Goal: Task Accomplishment & Management: Complete application form

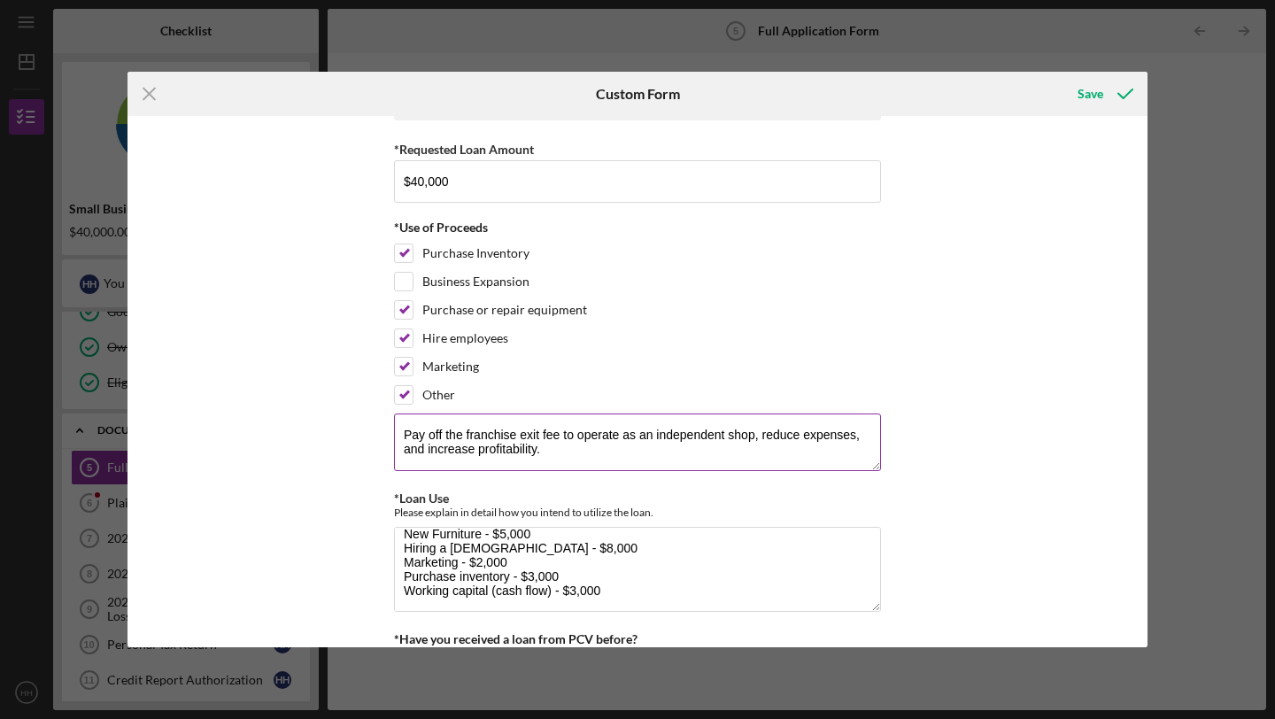
scroll to position [53, 0]
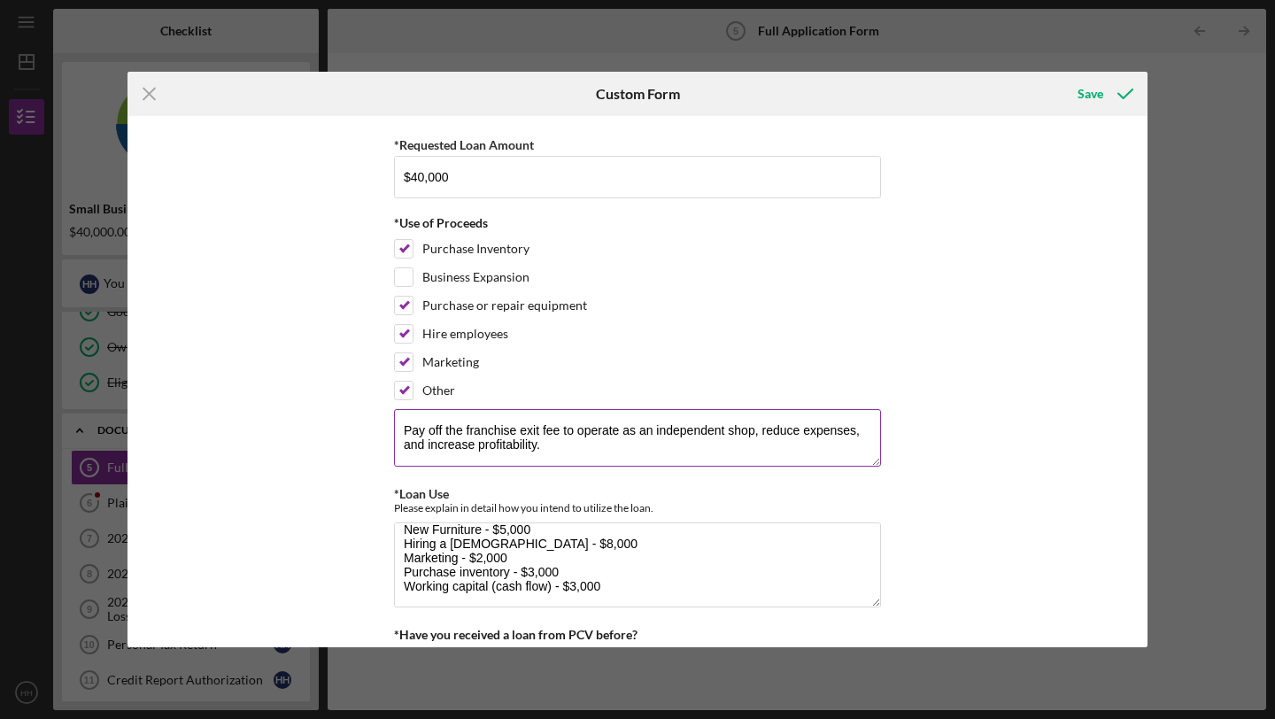
click at [633, 445] on textarea "Pay off the franchise exit fee to operate as an independent shop, reduce expens…" at bounding box center [637, 437] width 487 height 57
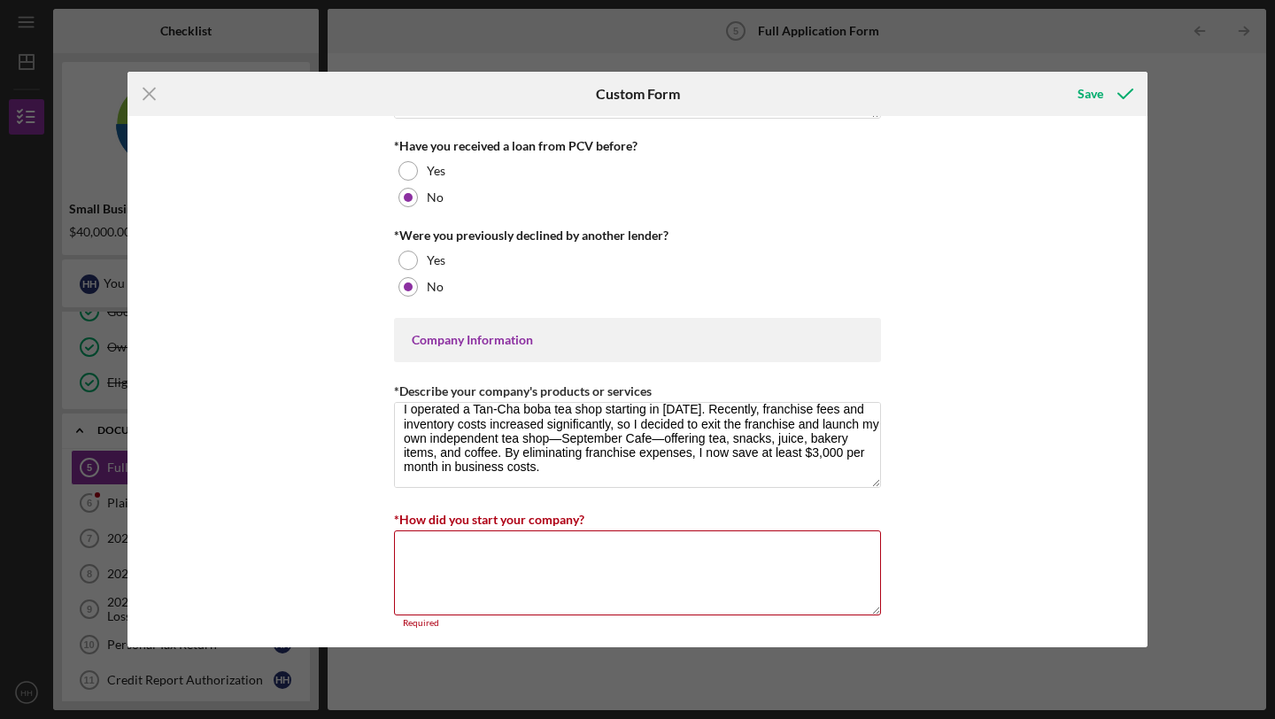
scroll to position [546, 0]
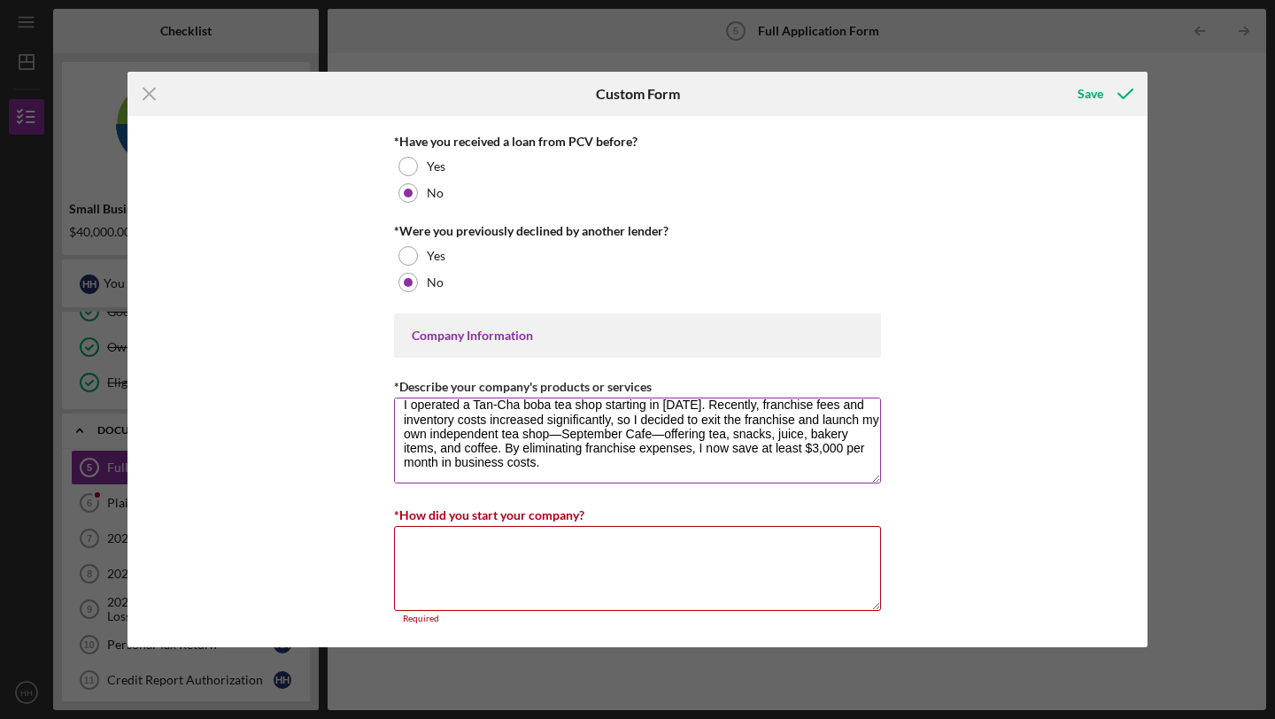
drag, startPoint x: 402, startPoint y: 406, endPoint x: 558, endPoint y: 460, distance: 164.7
click at [558, 460] on textarea "I operated a Tan-Cha boba tea shop starting in 2019. Recently, franchise fees a…" at bounding box center [637, 440] width 487 height 85
click at [694, 559] on textarea "*How did you start your company?" at bounding box center [637, 568] width 487 height 85
paste textarea "I launched a Tan-Cha boba tea shop in 2019 after recognizing the growing demand…"
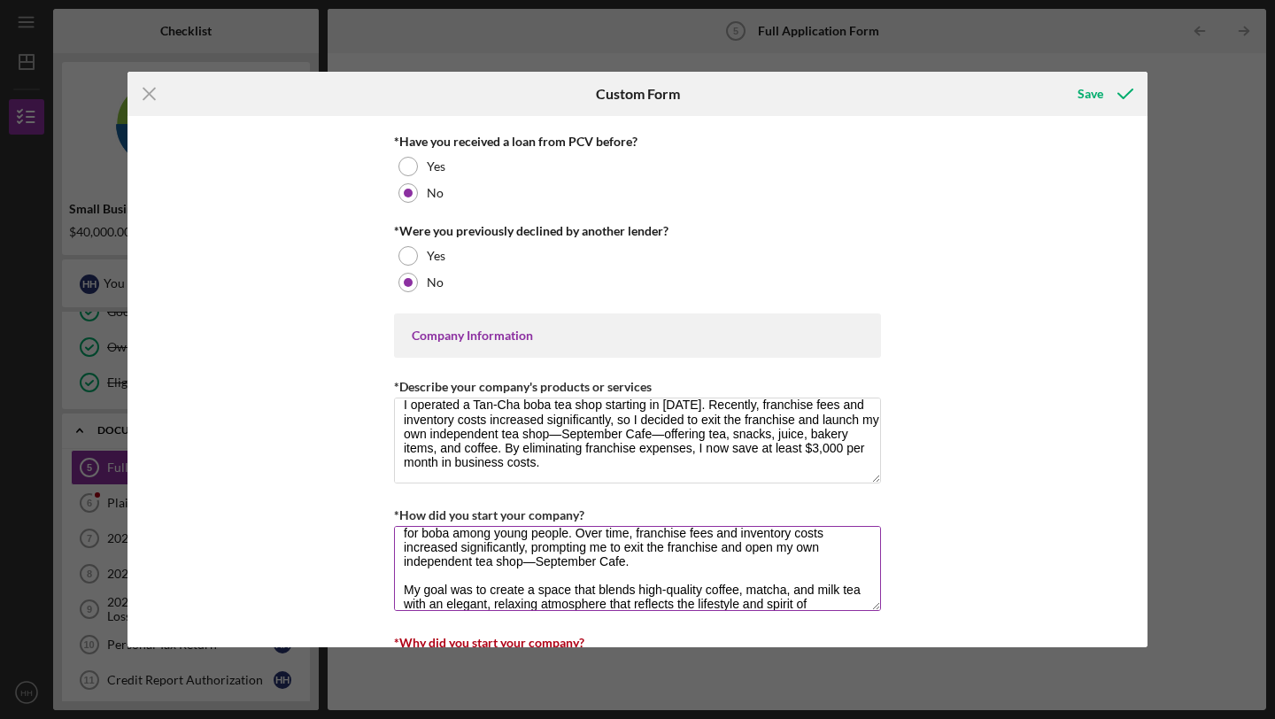
scroll to position [34, 0]
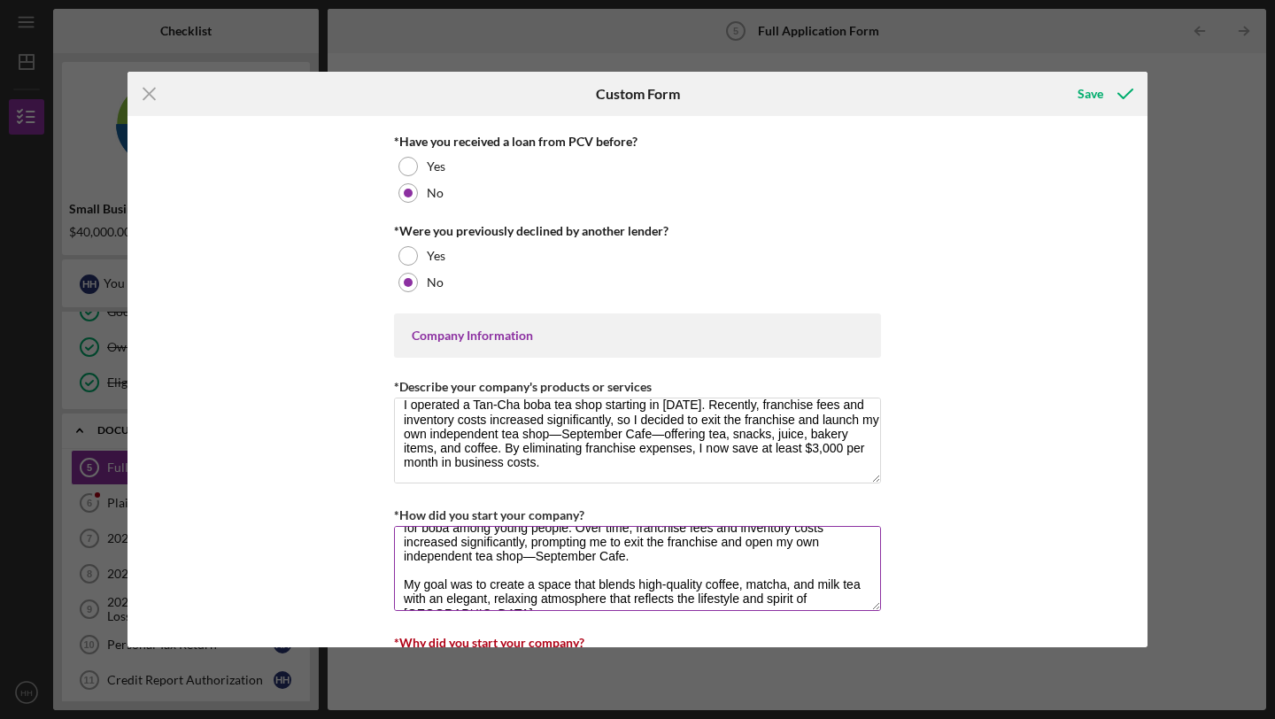
click at [400, 584] on textarea "I launched a Tan-Cha boba tea shop in 2019 after recognizing the growing demand…" at bounding box center [637, 568] width 487 height 85
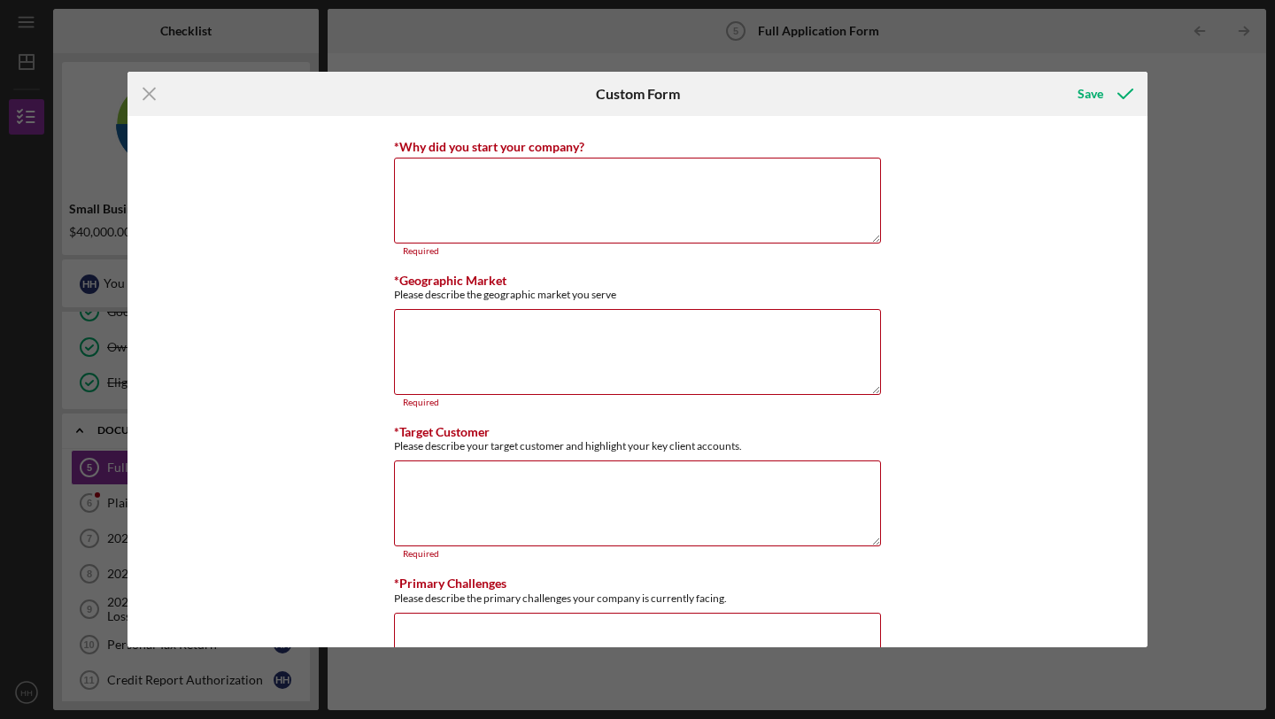
scroll to position [1050, 0]
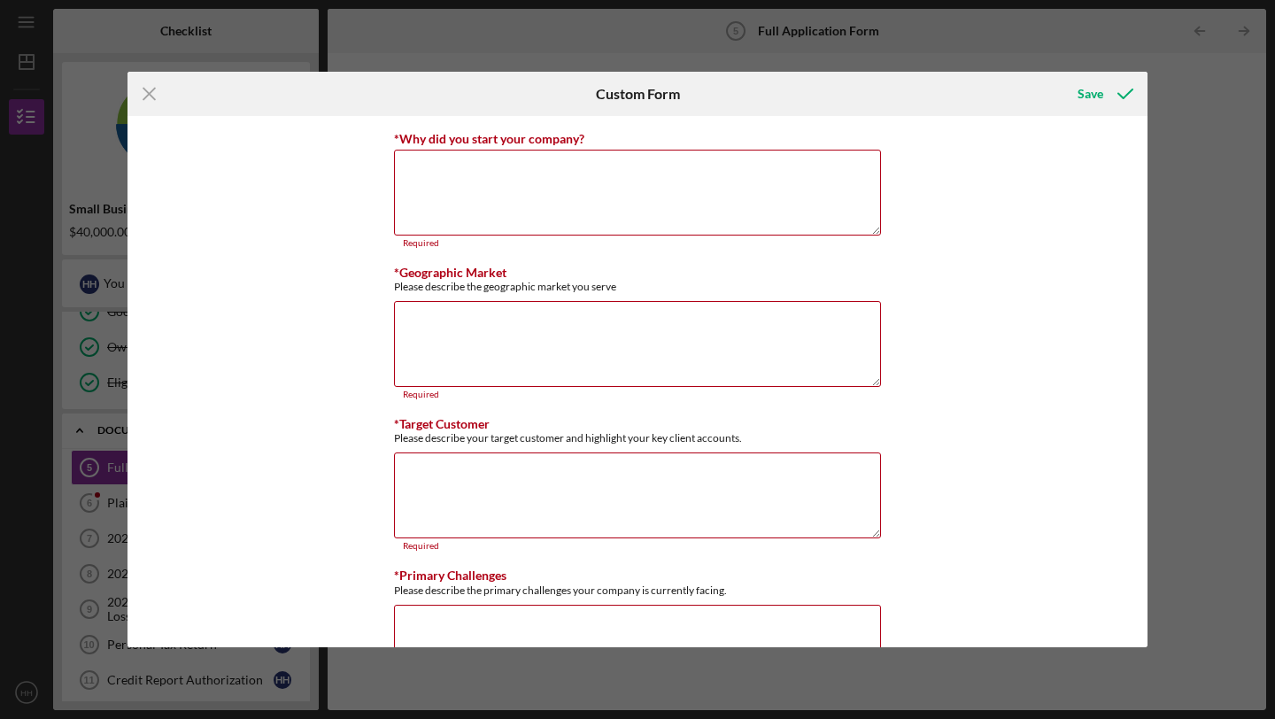
type textarea "I launched a Tan-Cha boba tea shop in 2019 after recognizing the growing demand…"
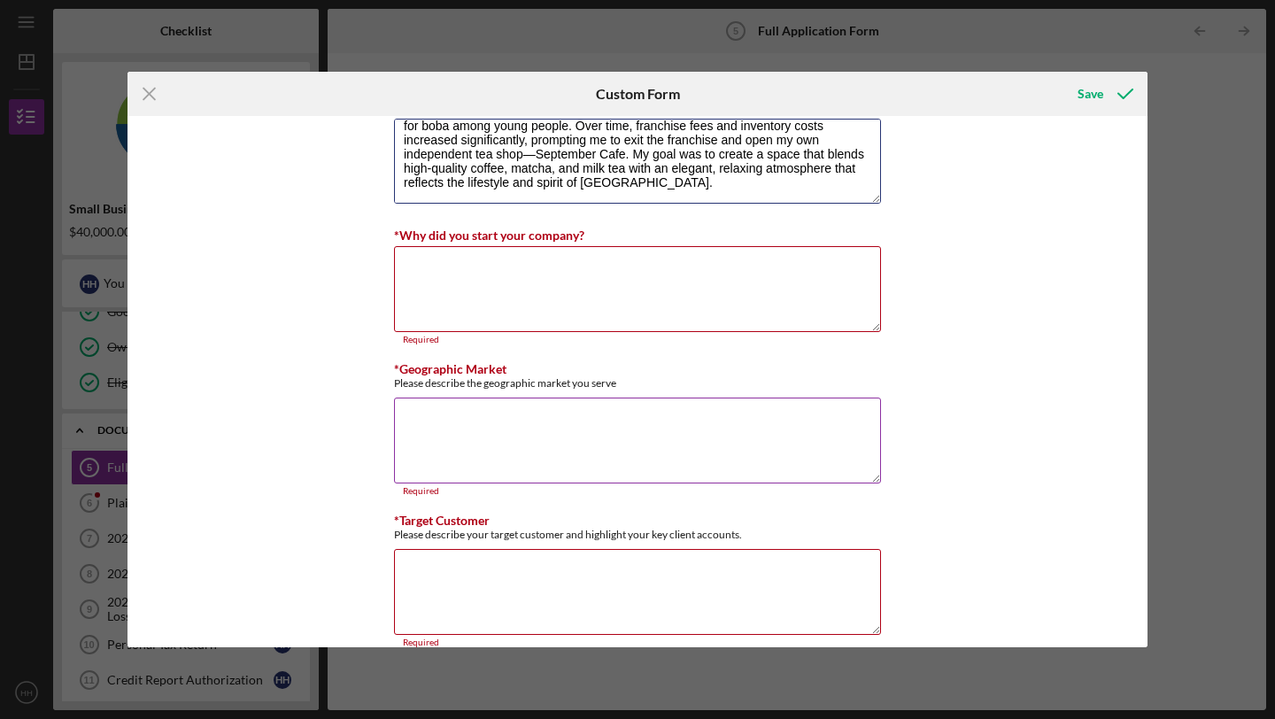
scroll to position [943, 0]
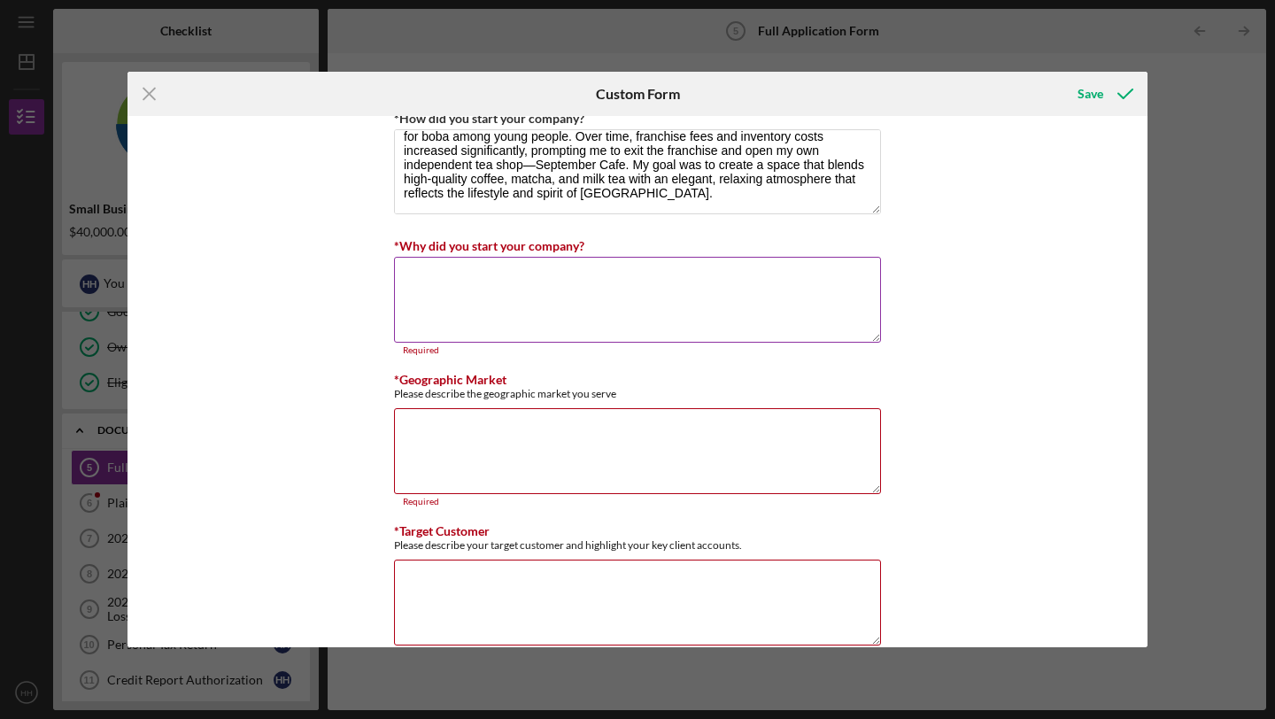
click at [798, 295] on textarea "*Why did you start your company?" at bounding box center [637, 299] width 487 height 85
paste textarea "I founded September Cafe in response to the growing demand for Asian-style hand…"
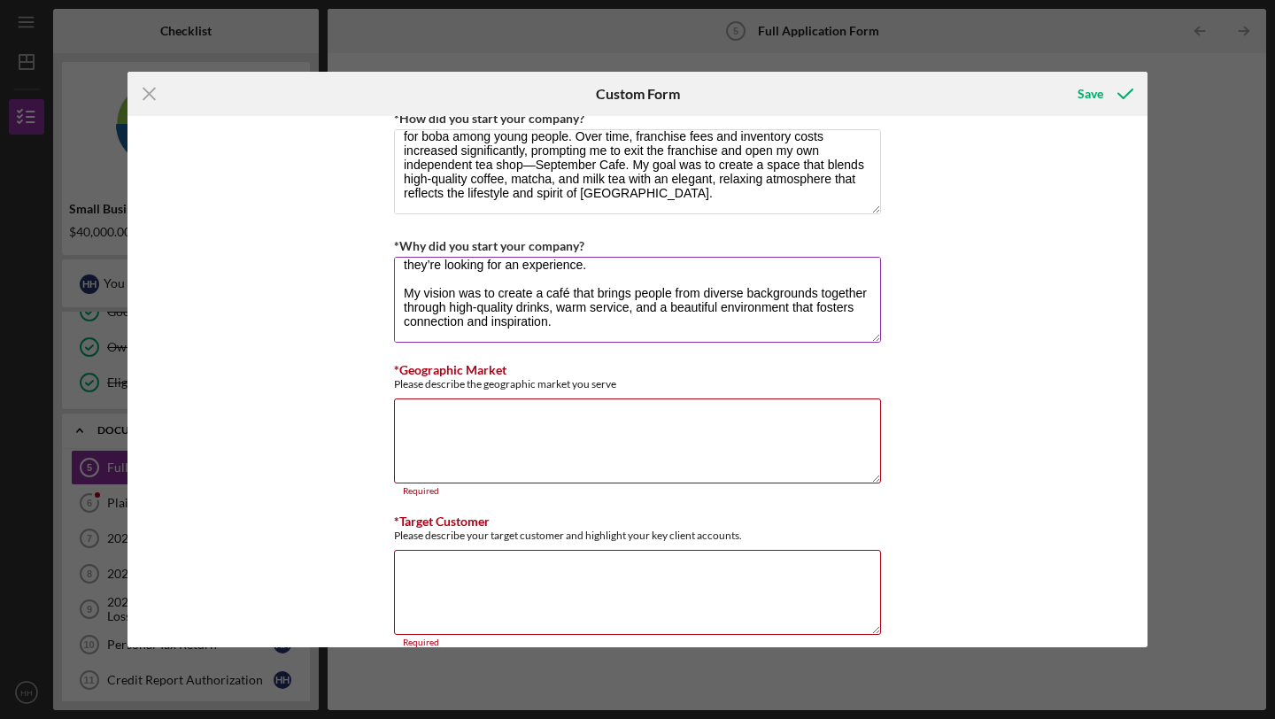
scroll to position [53, 0]
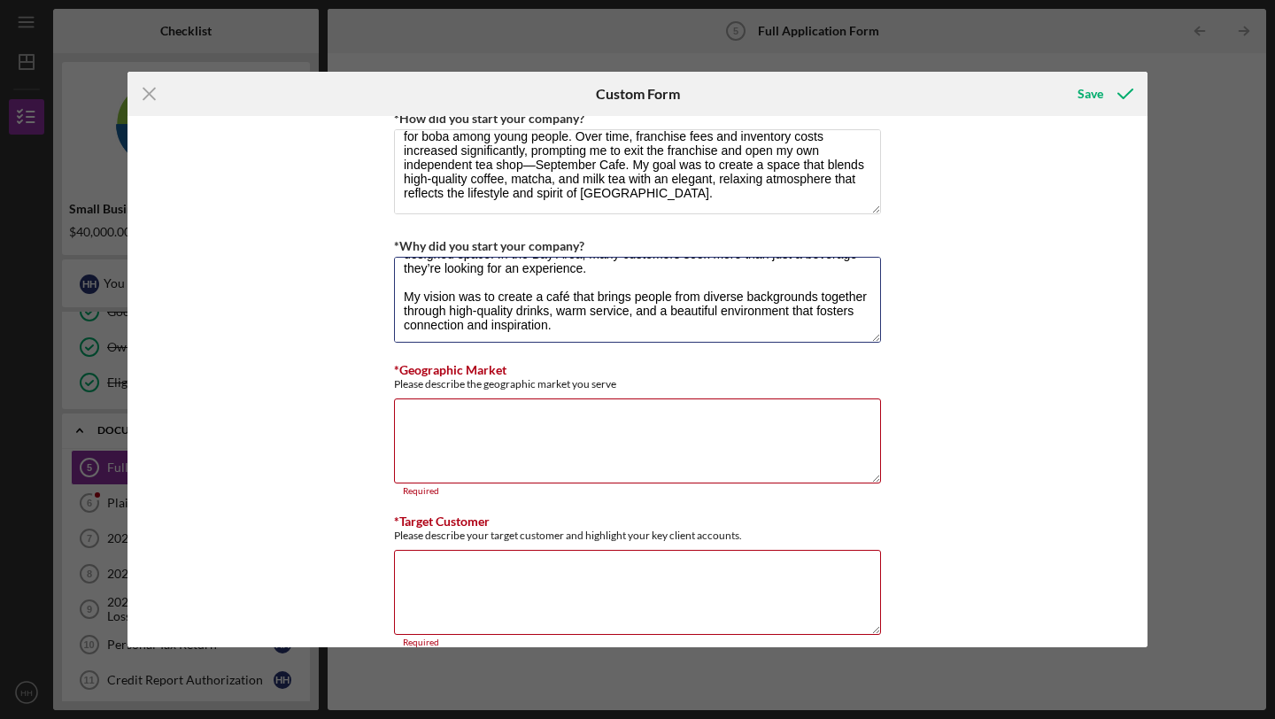
type textarea "I founded September Cafe in response to the growing demand for Asian-style hand…"
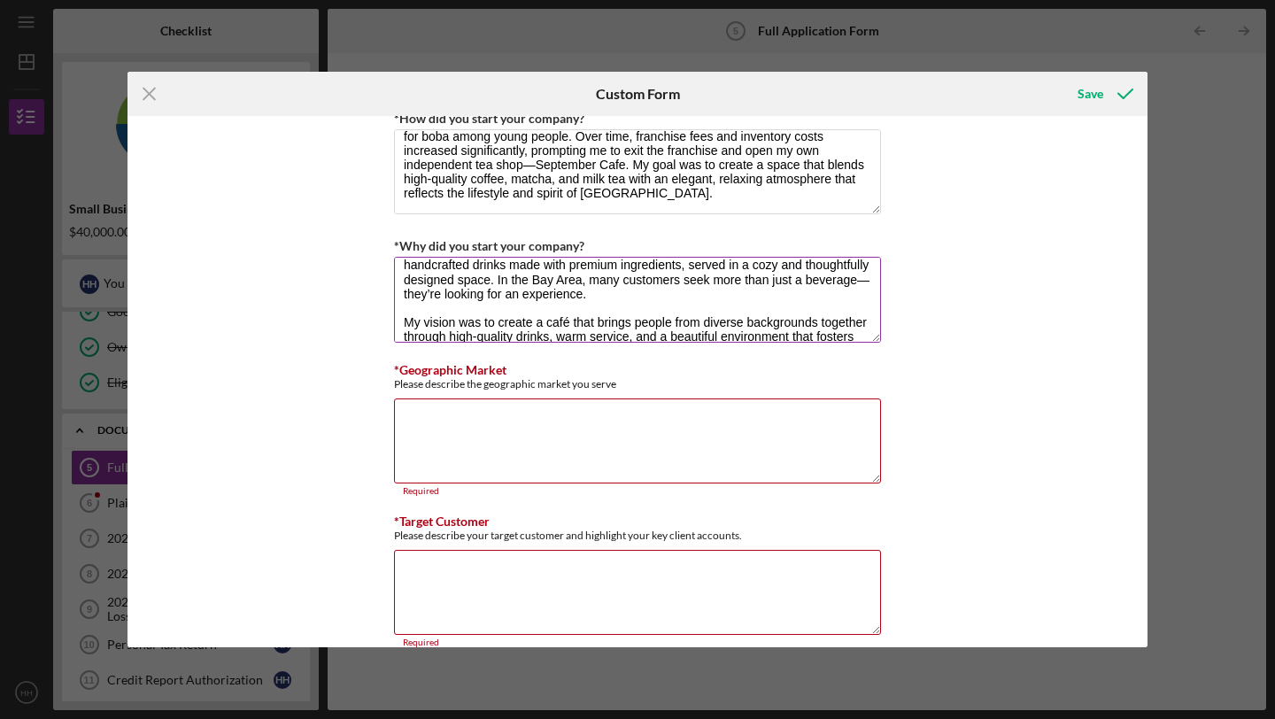
scroll to position [0, 0]
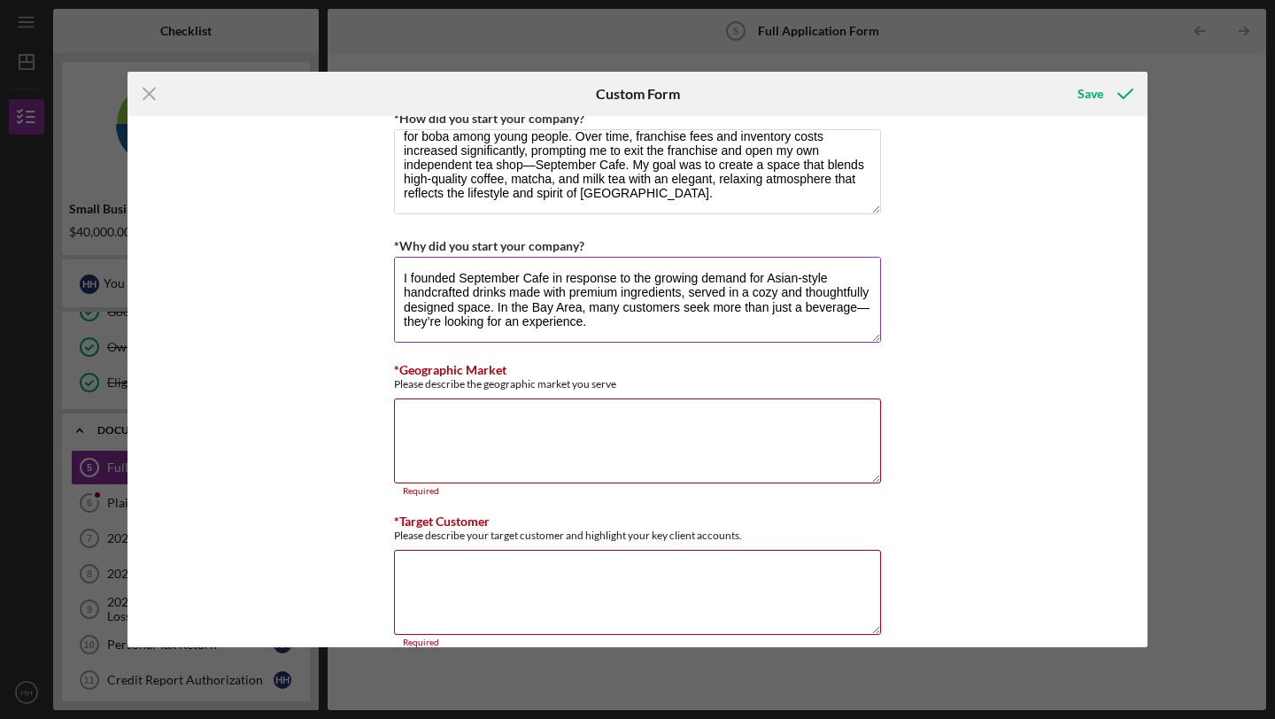
drag, startPoint x: 593, startPoint y: 328, endPoint x: 406, endPoint y: 252, distance: 201.4
click at [406, 252] on div "*Why did you start your company? I founded September Cafe in response to the gr…" at bounding box center [637, 290] width 487 height 110
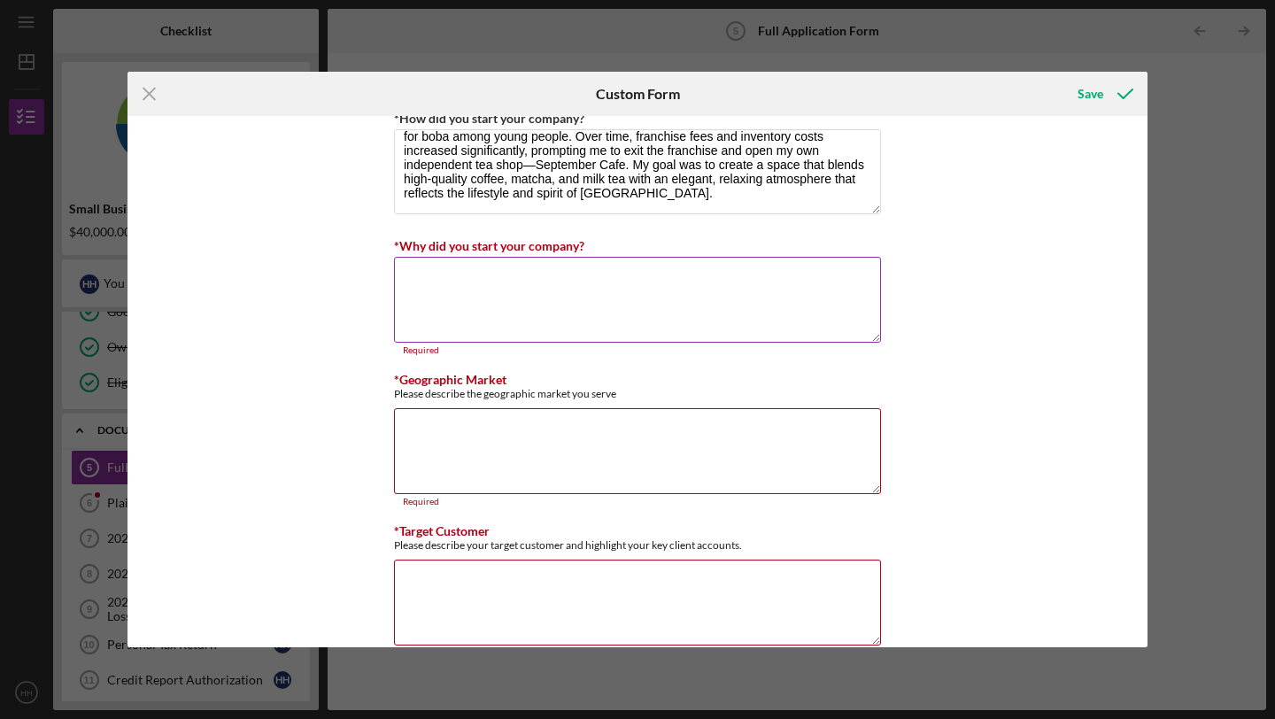
paste textarea "I started September Cafe because I saw a strong demand for Asian-style handcraf…"
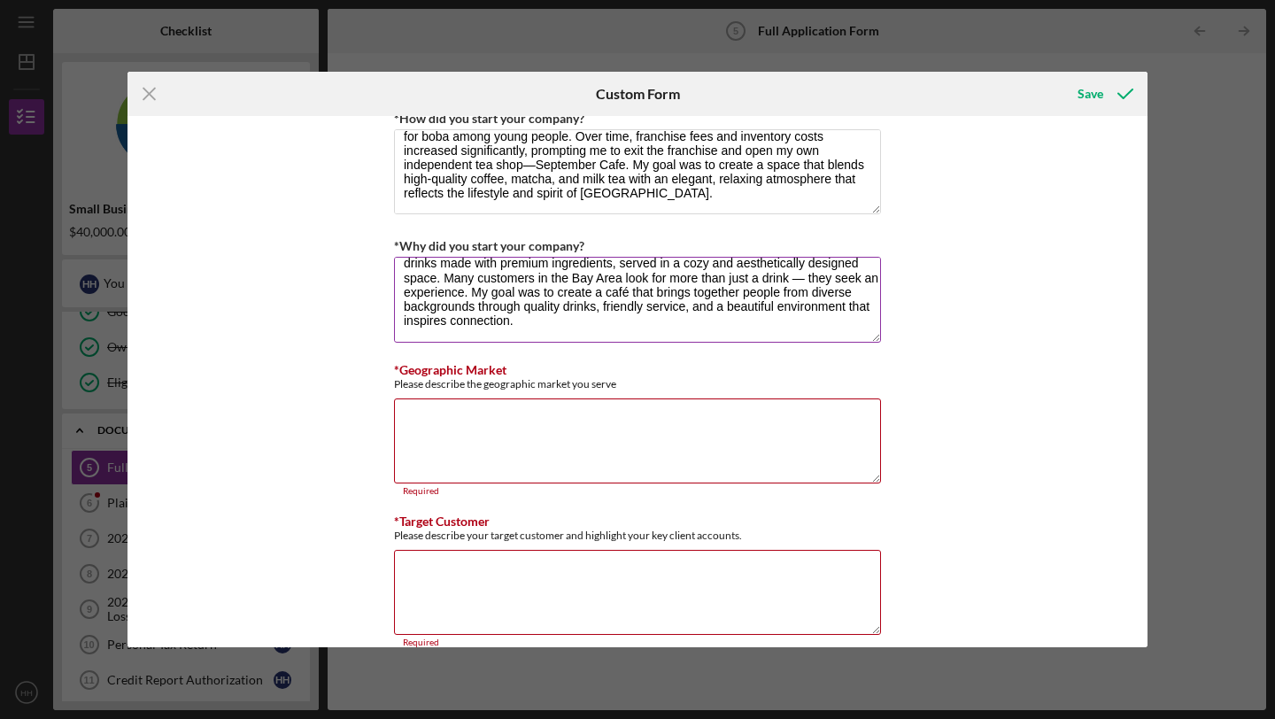
scroll to position [43, 0]
type textarea "I started September Cafe because I saw a strong demand for Asian-style handcraf…"
click at [716, 427] on textarea "*Geographic Market" at bounding box center [637, 440] width 487 height 85
paste textarea "September Cafe is located in Santa Clara, serving the South Bay region — includ…"
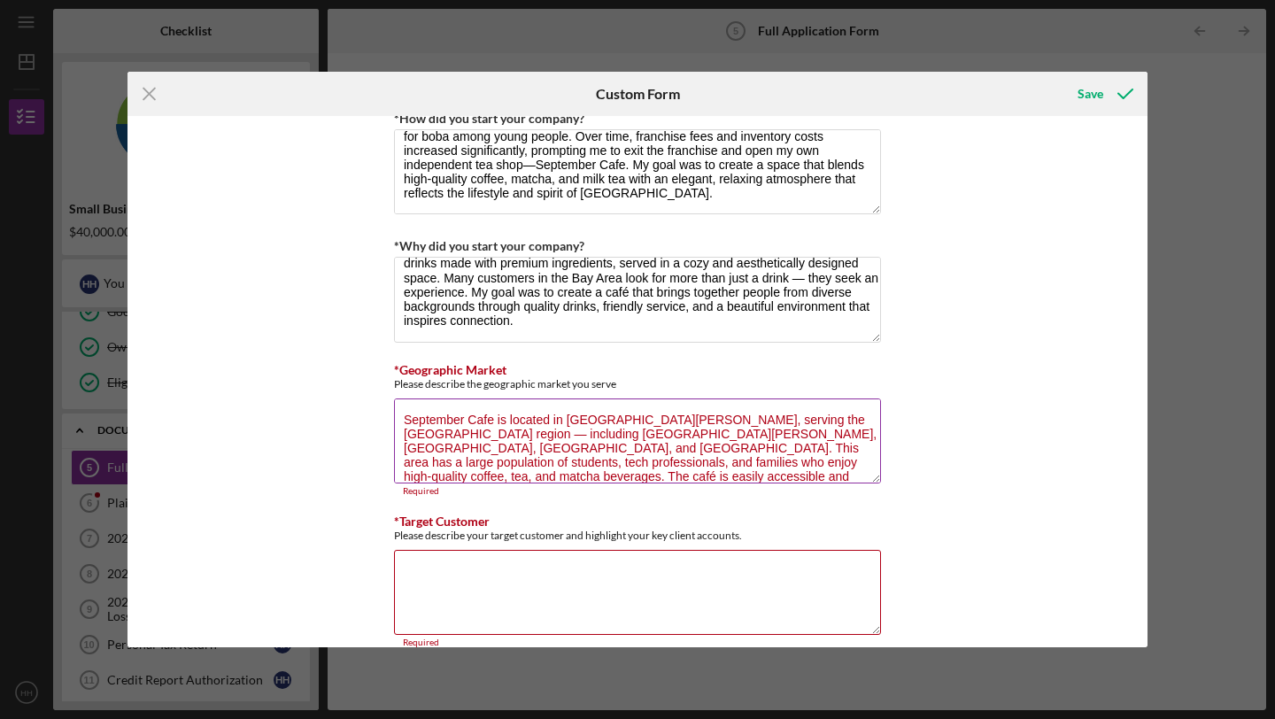
scroll to position [29, 0]
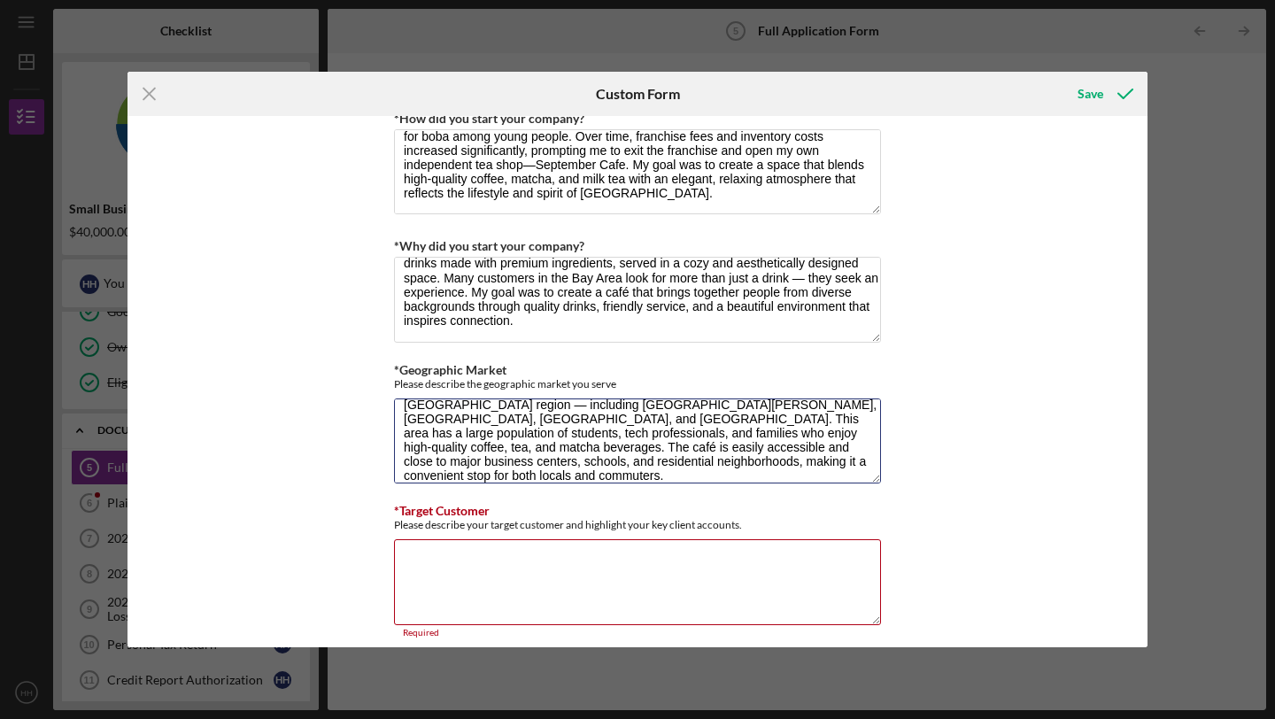
type textarea "September Cafe is located in Santa Clara, serving the South Bay region — includ…"
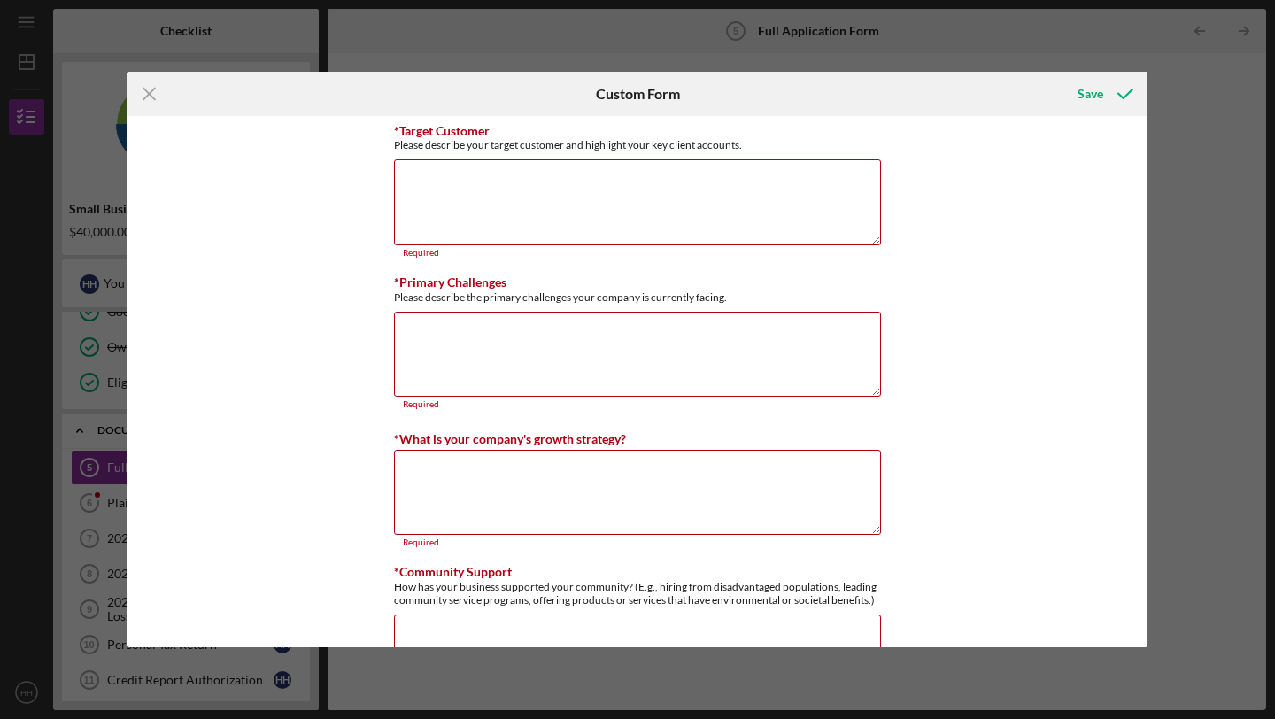
scroll to position [1343, 0]
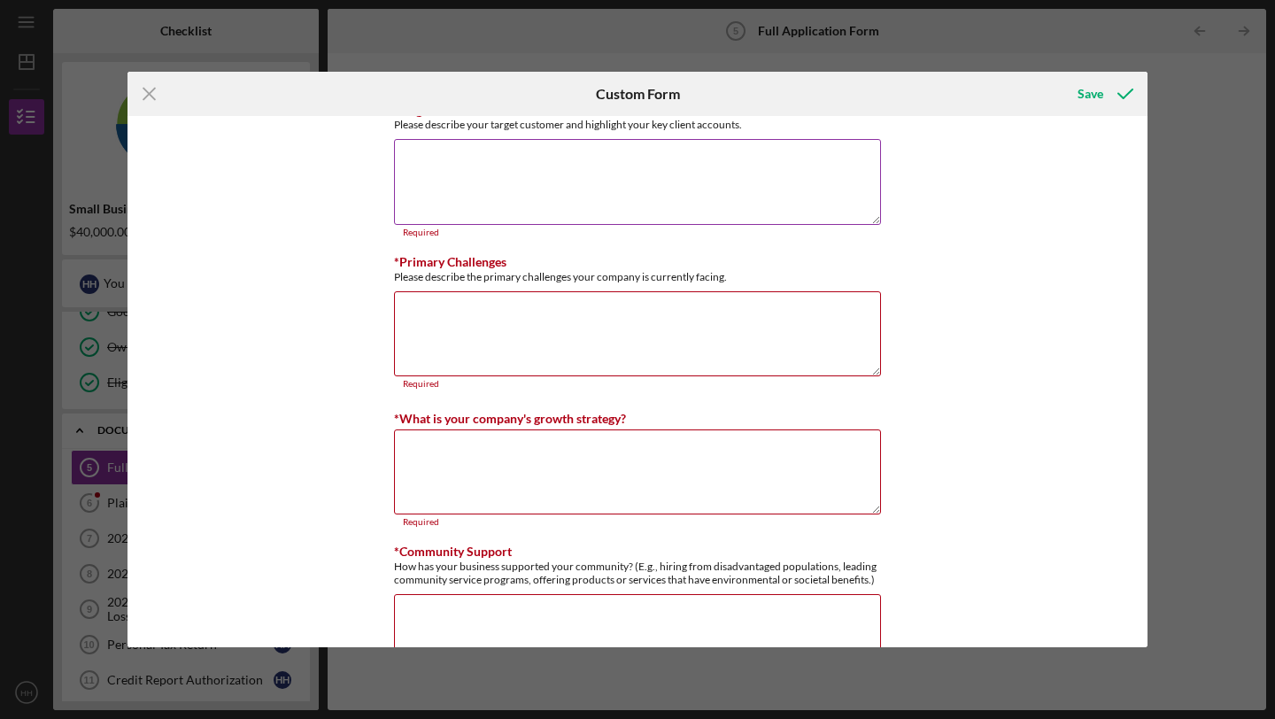
click at [674, 178] on textarea "*Target Customer" at bounding box center [637, 181] width 487 height 85
paste textarea "Our target customers are diverse but share a common appreciation for quality an…"
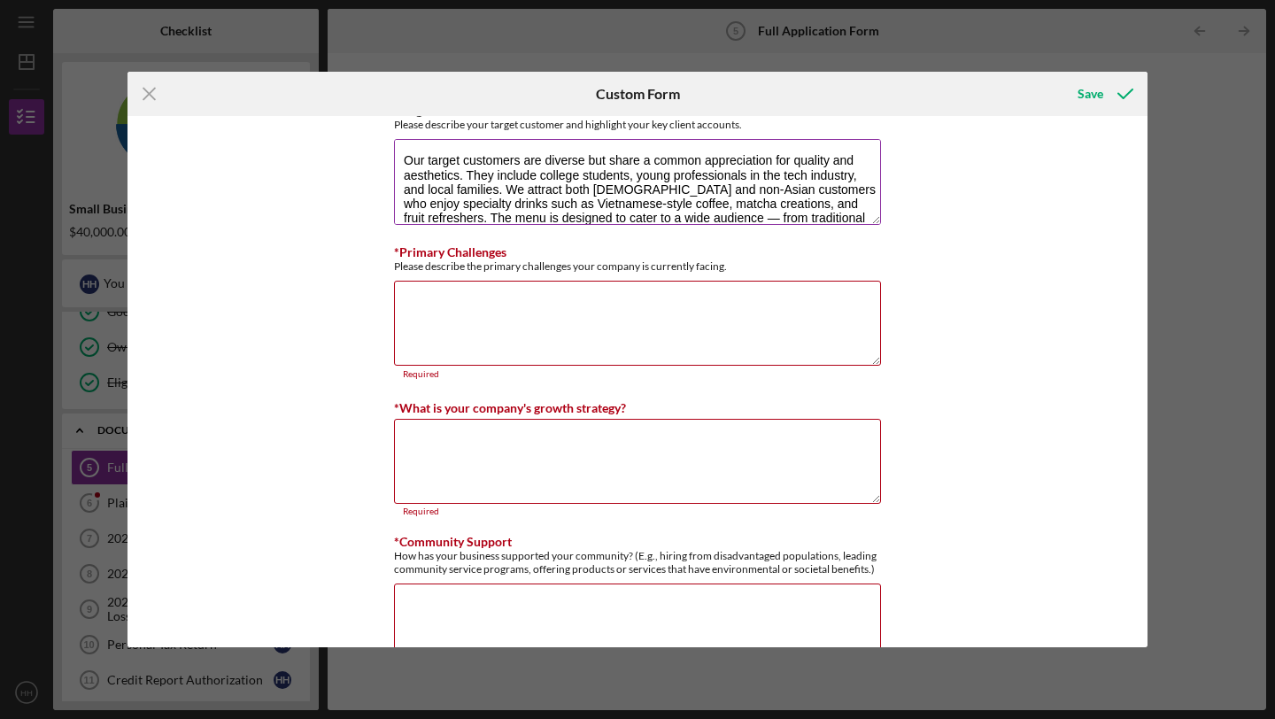
scroll to position [29, 0]
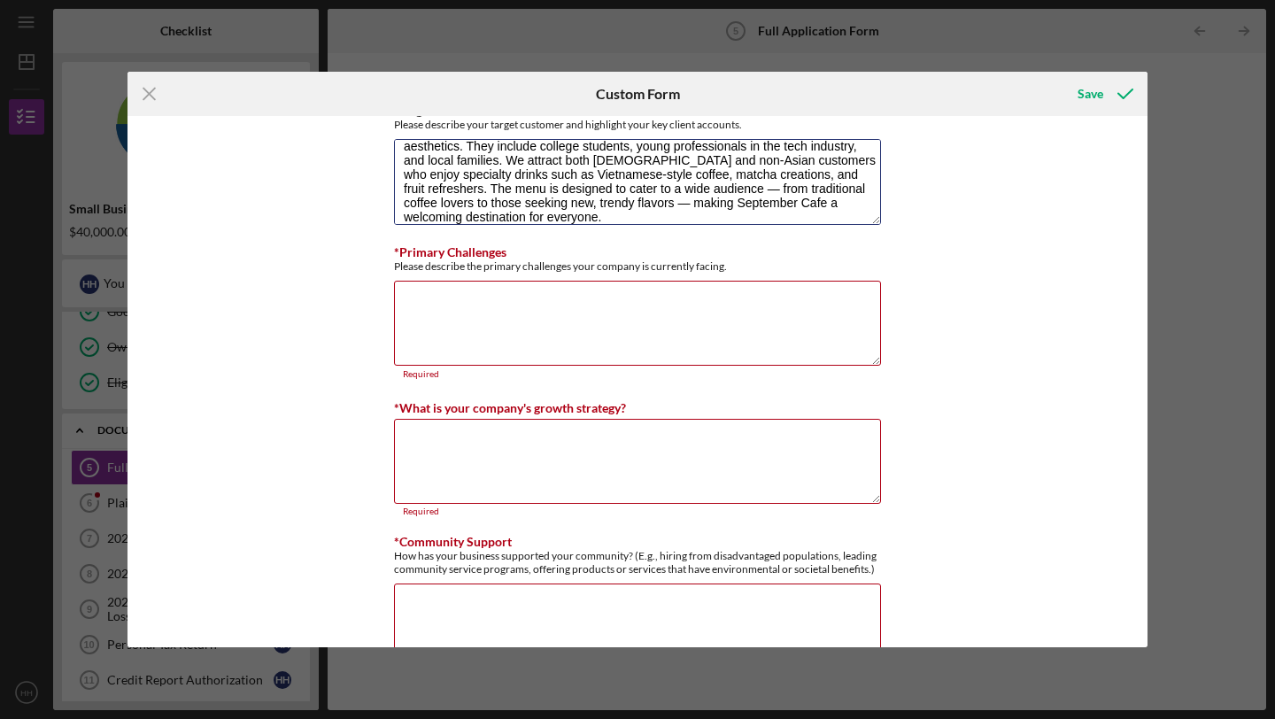
type textarea "Our target customers are diverse but share a common appreciation for quality an…"
click at [764, 298] on textarea "*Primary Challenges" at bounding box center [637, 323] width 487 height 85
paste textarea "The primary challenge for September Cafe is managing operating costs in a high-…"
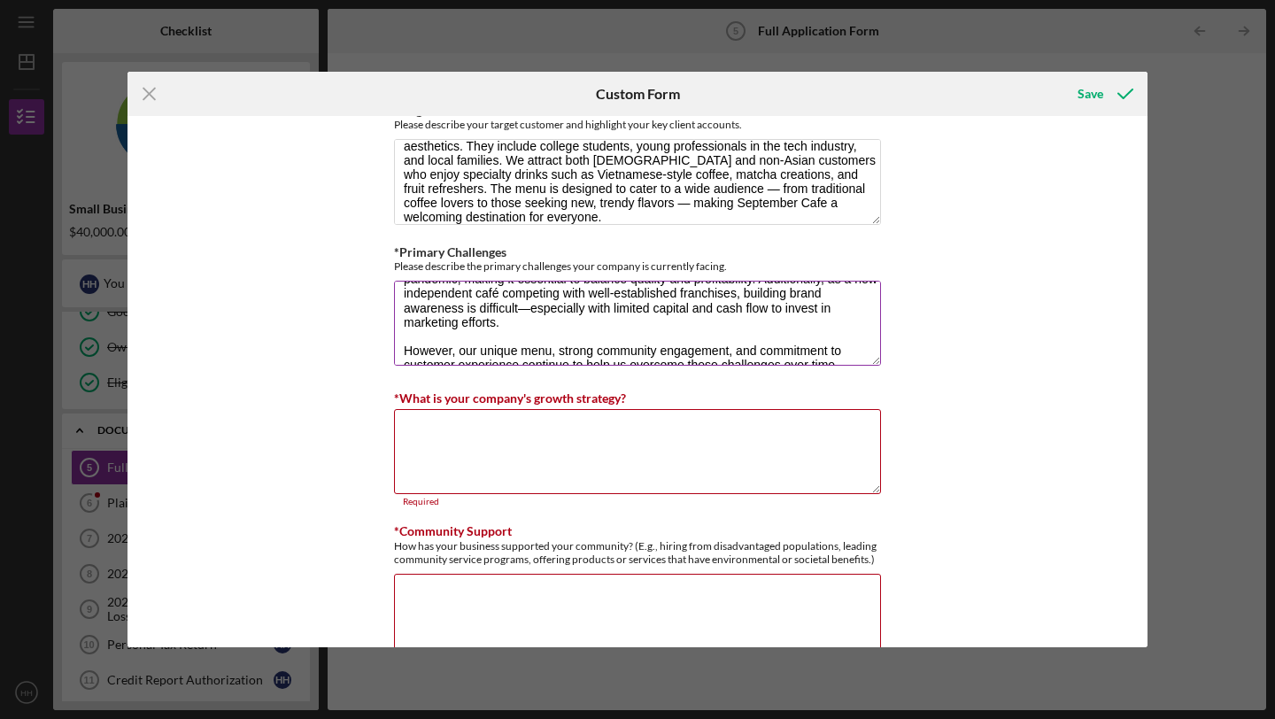
scroll to position [71, 0]
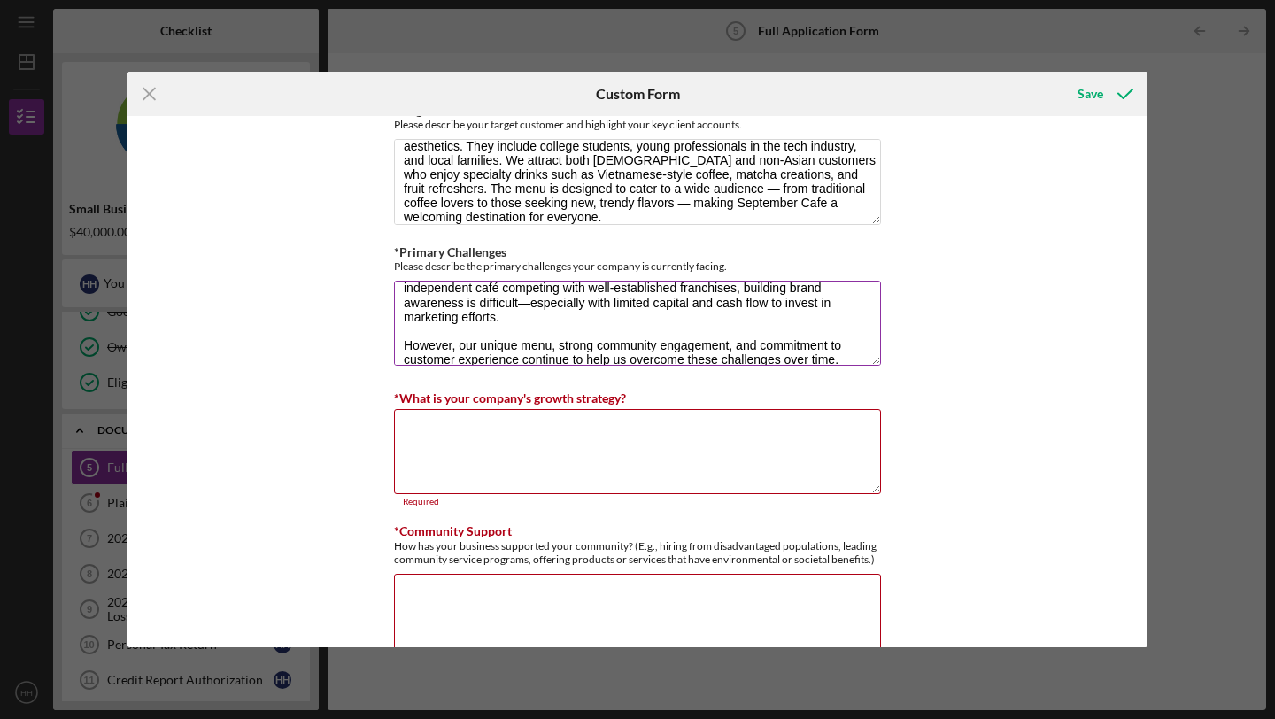
click at [401, 324] on textarea "The primary challenge for September Cafe is managing operating costs in a high-…" at bounding box center [637, 323] width 487 height 85
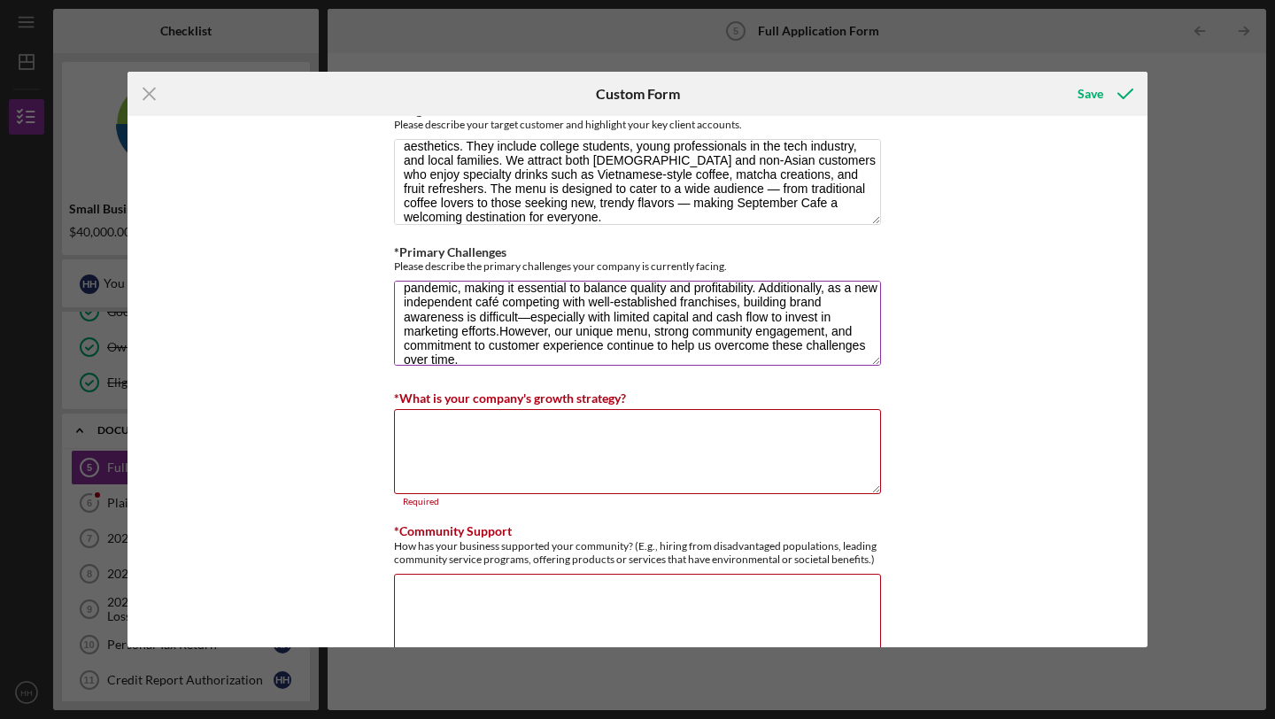
scroll to position [43, 0]
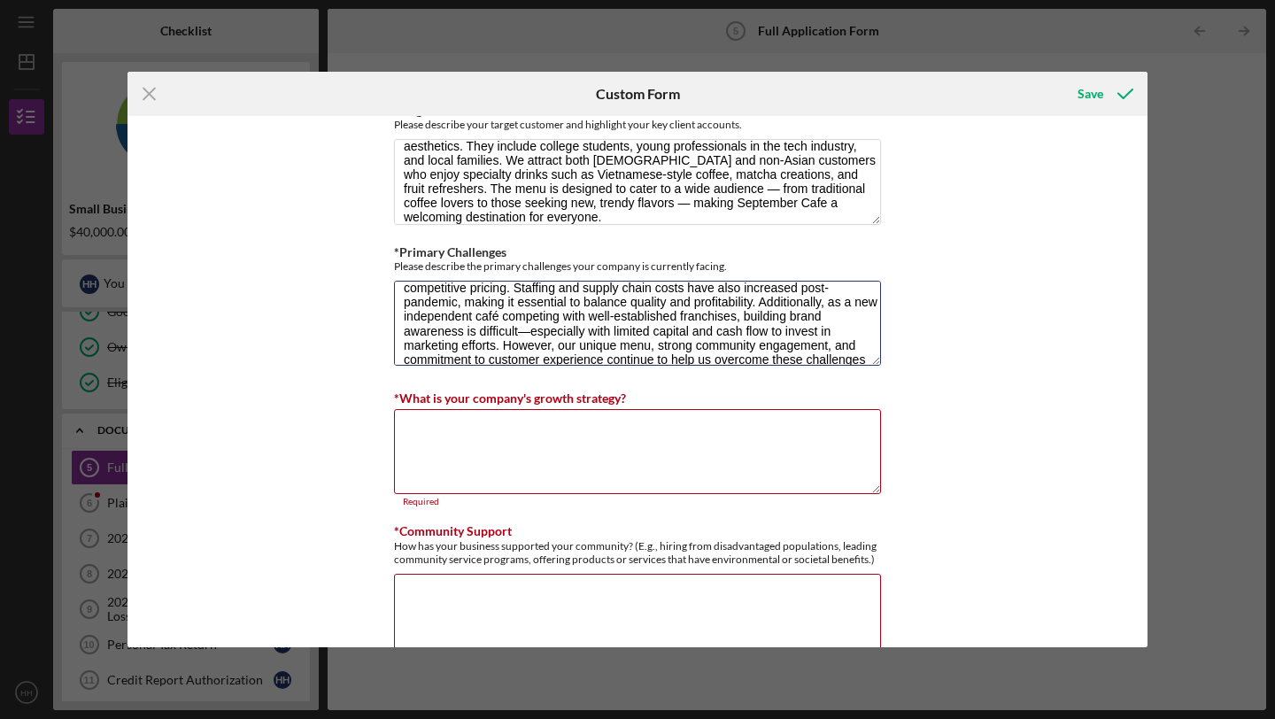
type textarea "The primary challenge for September Cafe is managing operating costs in a high-…"
click at [748, 418] on textarea "*What is your company's growth strategy?" at bounding box center [637, 451] width 487 height 85
paste textarea "Our growth strategy focuses on brand development, customer retention, and gradu…"
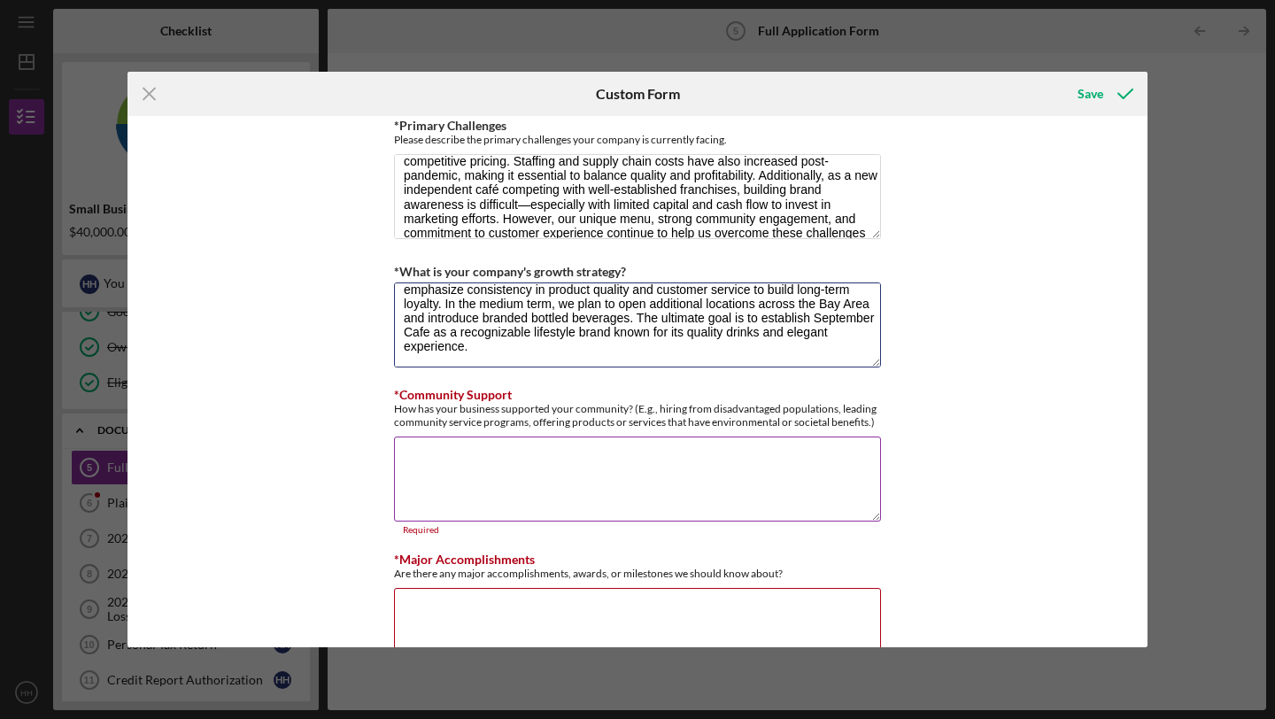
scroll to position [1489, 0]
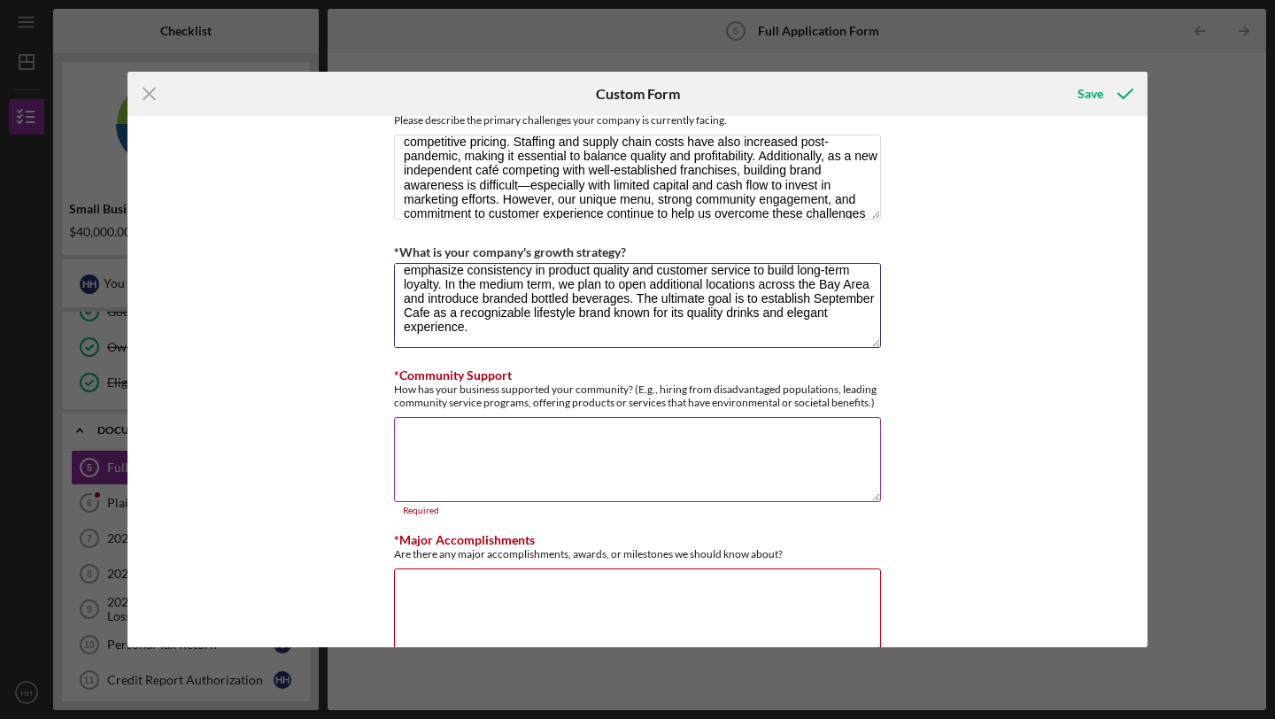
type textarea "Our growth strategy focuses on brand development, customer retention, and gradu…"
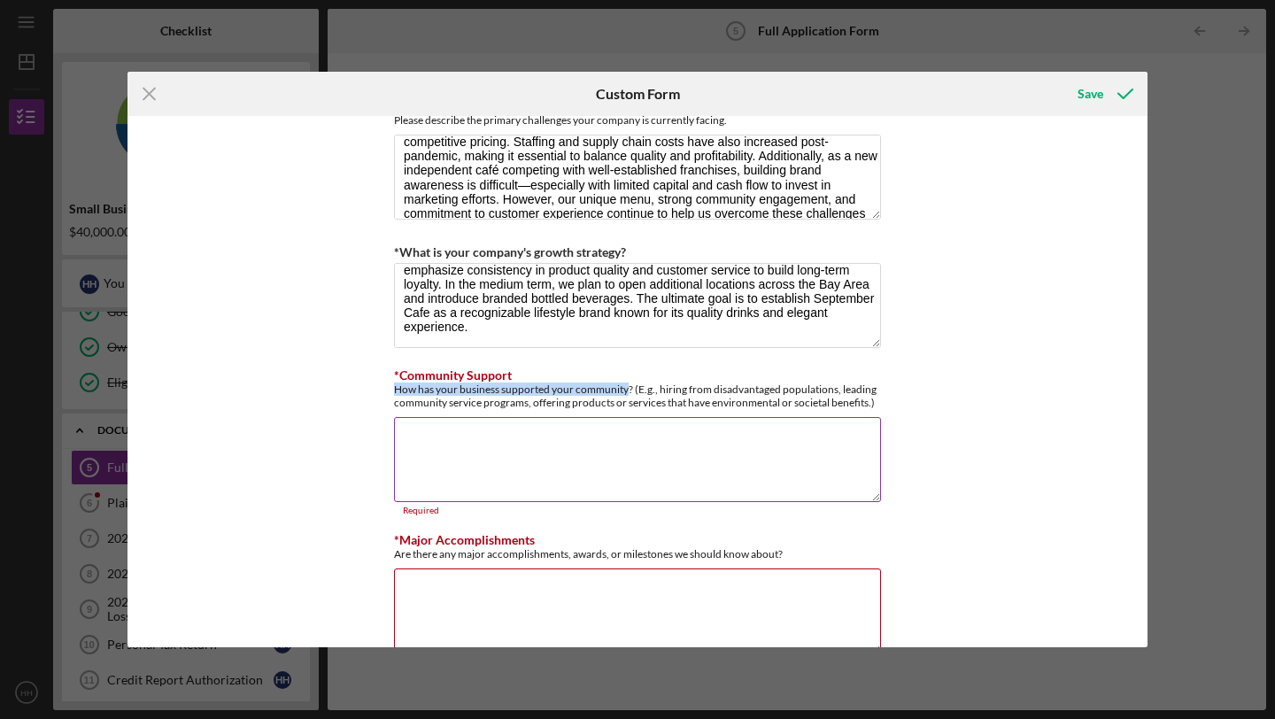
drag, startPoint x: 626, startPoint y: 389, endPoint x: 543, endPoint y: 378, distance: 83.9
click at [543, 383] on div "How has your business supported your community? (E.g., hiring from disadvantage…" at bounding box center [637, 396] width 487 height 27
click at [405, 384] on div "How has your business supported your community? (E.g., hiring from disadvantage…" at bounding box center [637, 396] width 487 height 27
drag, startPoint x: 392, startPoint y: 385, endPoint x: 547, endPoint y: 408, distance: 156.7
click at [547, 408] on div "*Community Support How has your business supported your community? (E.g., hirin…" at bounding box center [637, 441] width 487 height 147
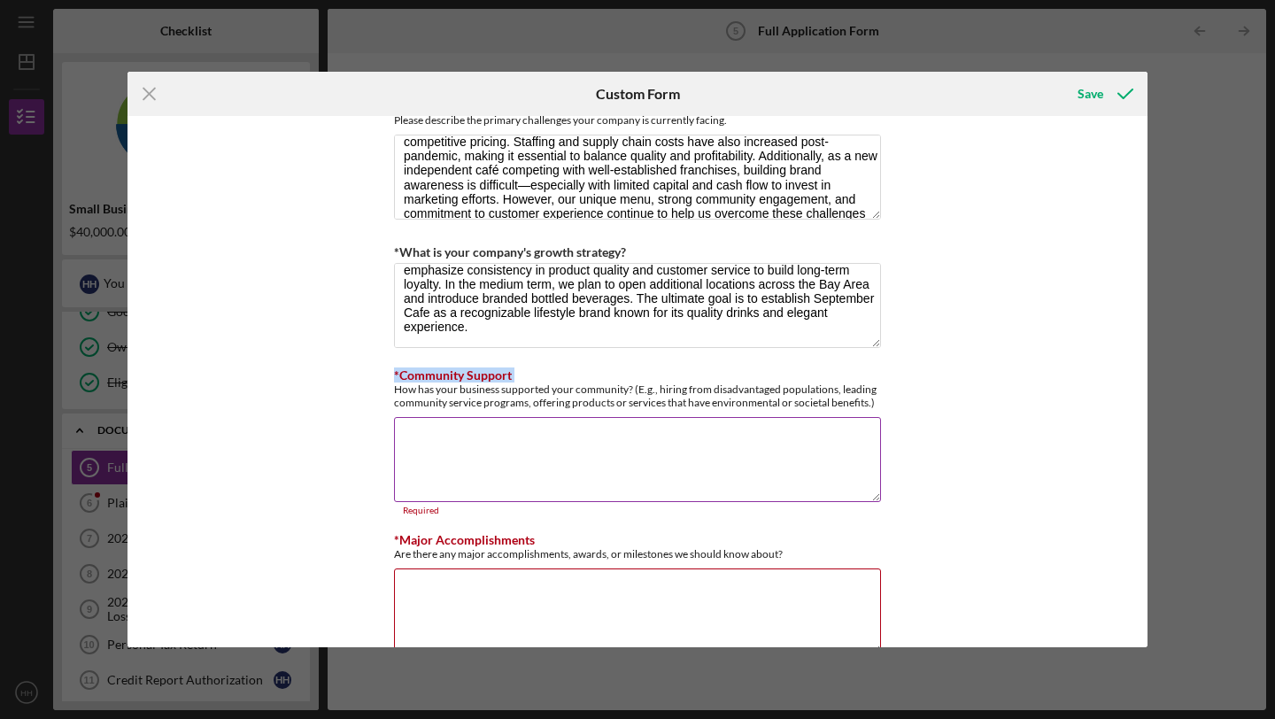
copy label "*Community Support"
click at [665, 455] on textarea "*Community Support" at bounding box center [637, 459] width 487 height 85
paste textarea "September Cafe is deeply rooted in community care and inclusive values. We prio…"
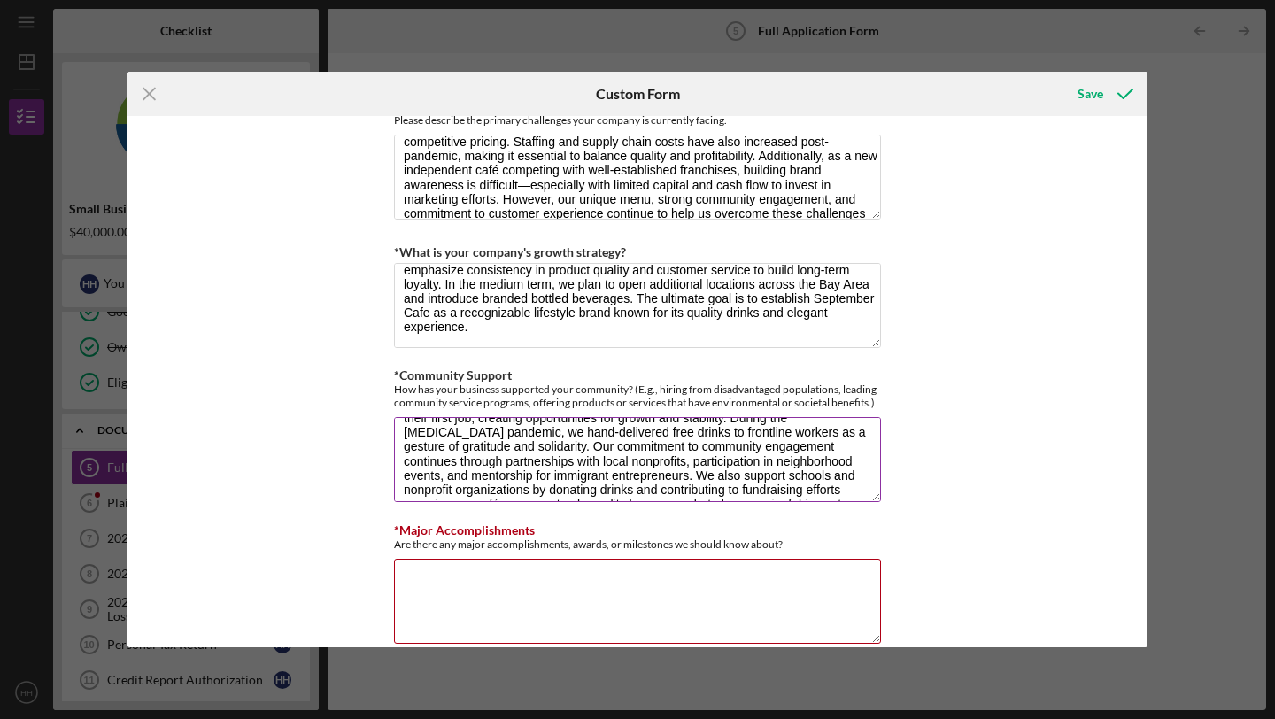
scroll to position [55, 0]
drag, startPoint x: 482, startPoint y: 433, endPoint x: 622, endPoint y: 461, distance: 142.8
click at [622, 461] on textarea "September Cafe is deeply rooted in community care and inclusive values. We prio…" at bounding box center [637, 459] width 487 height 85
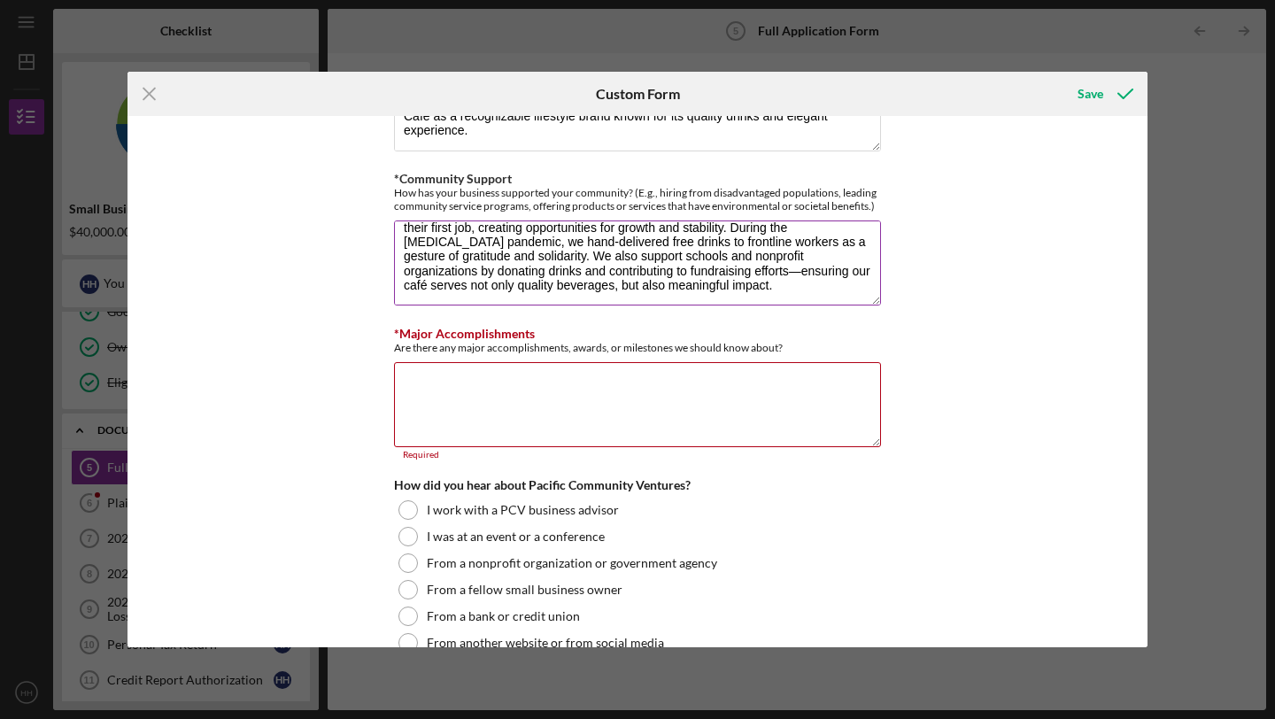
scroll to position [1690, 0]
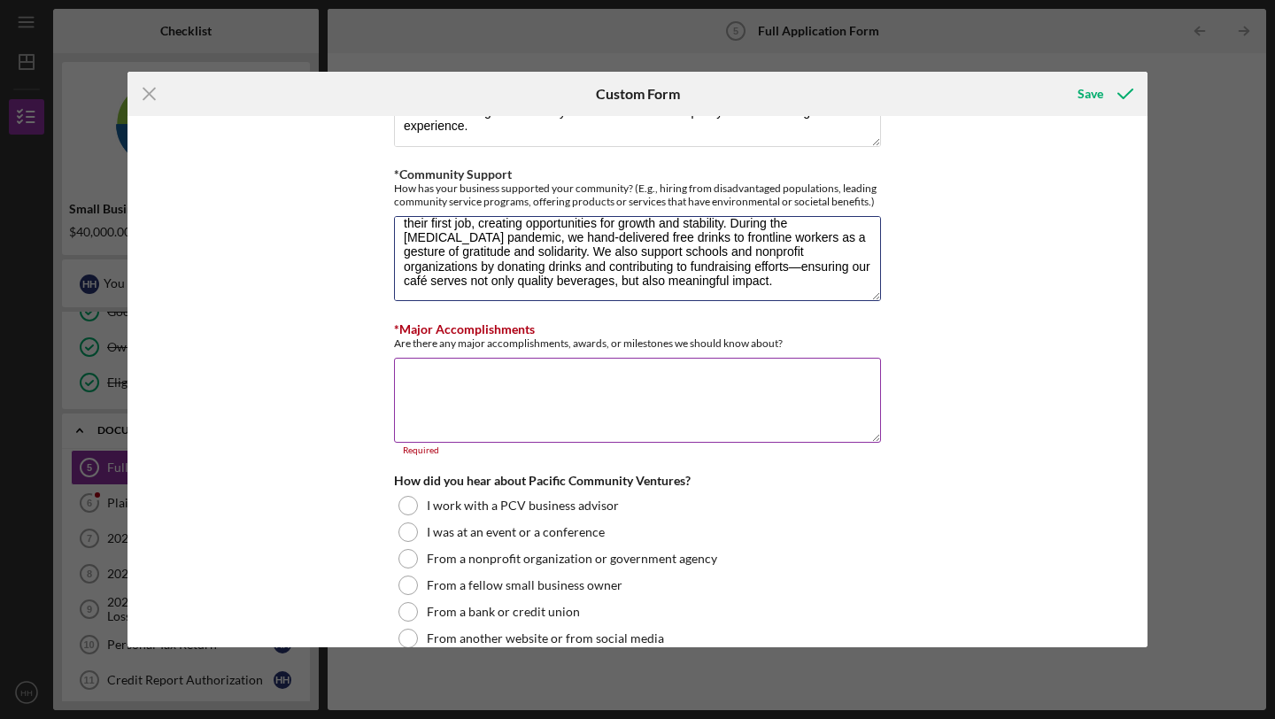
type textarea "September Cafe is deeply rooted in community care and inclusive values. We prio…"
click at [615, 402] on textarea "*Major Accomplishments" at bounding box center [637, 400] width 487 height 85
drag, startPoint x: 539, startPoint y: 326, endPoint x: 395, endPoint y: 324, distance: 144.3
click at [395, 324] on div "*Major Accomplishments Are there any major accomplishments, awards, or mileston…" at bounding box center [637, 335] width 487 height 27
copy label "Major Accomplishments"
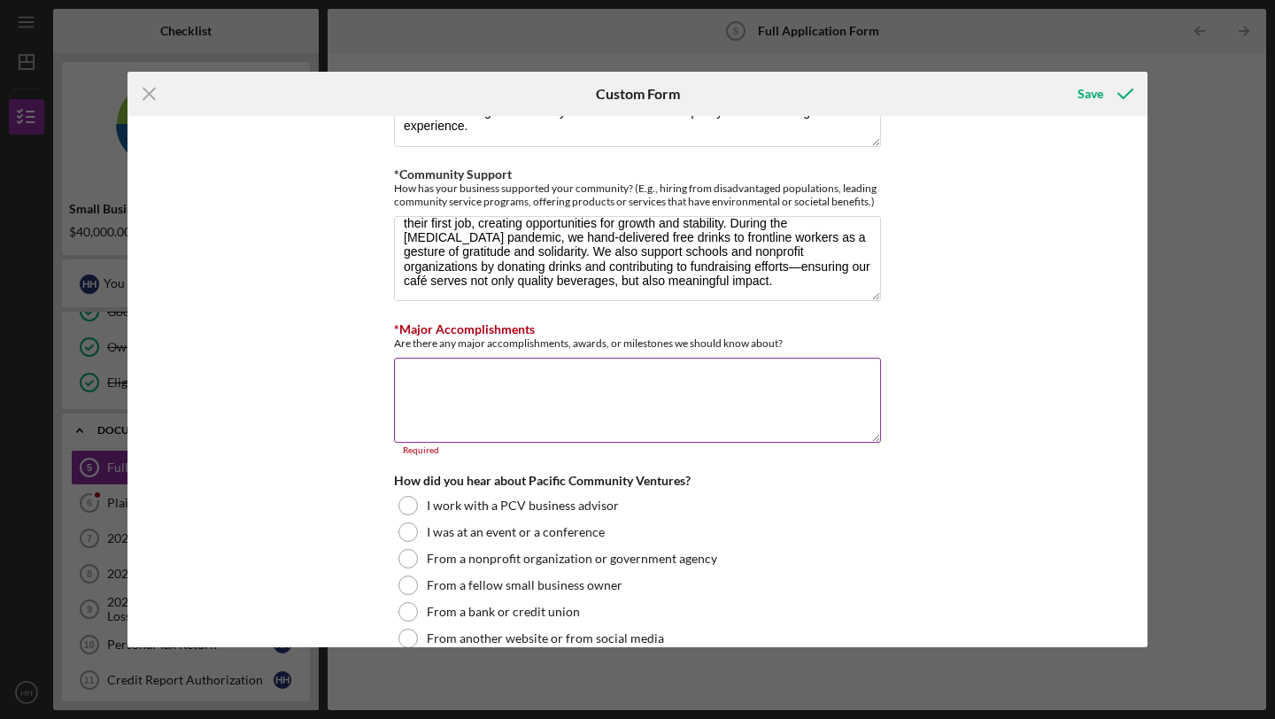
click at [723, 378] on textarea "*Major Accomplishments" at bounding box center [637, 400] width 487 height 85
paste textarea "Major Accomplishments One of my proudest accomplishments was launching the shop…"
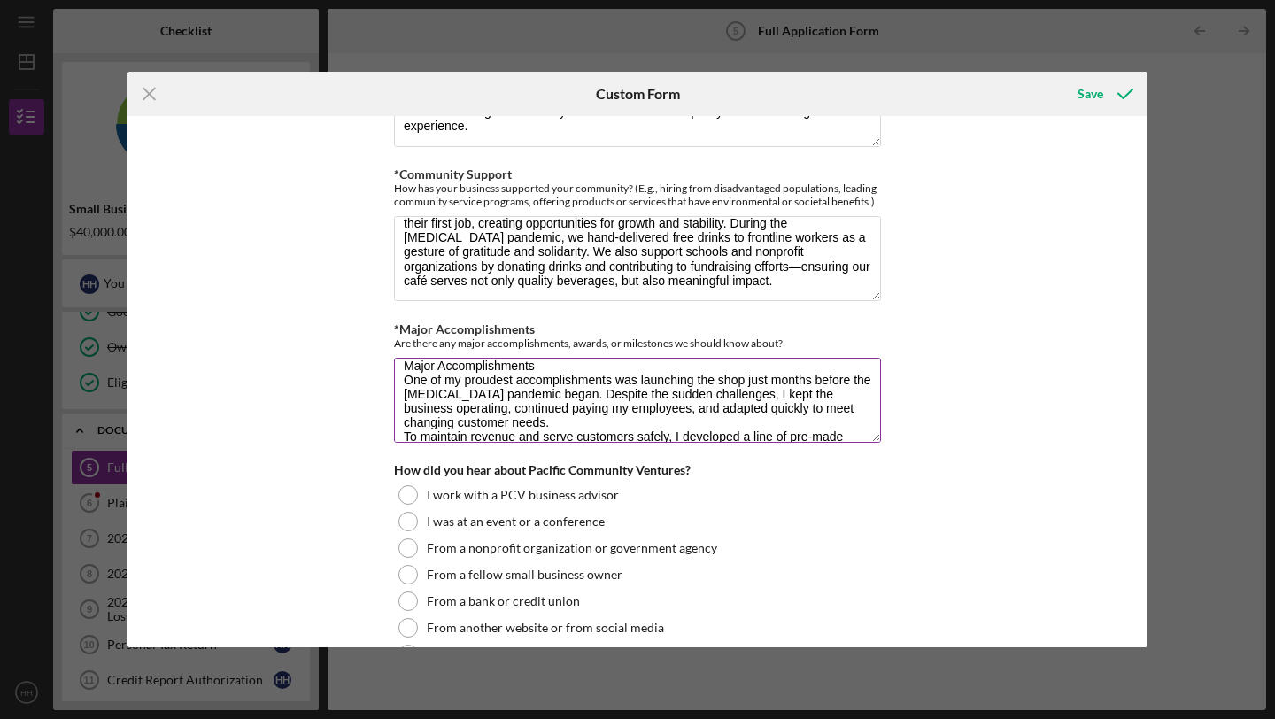
scroll to position [0, 0]
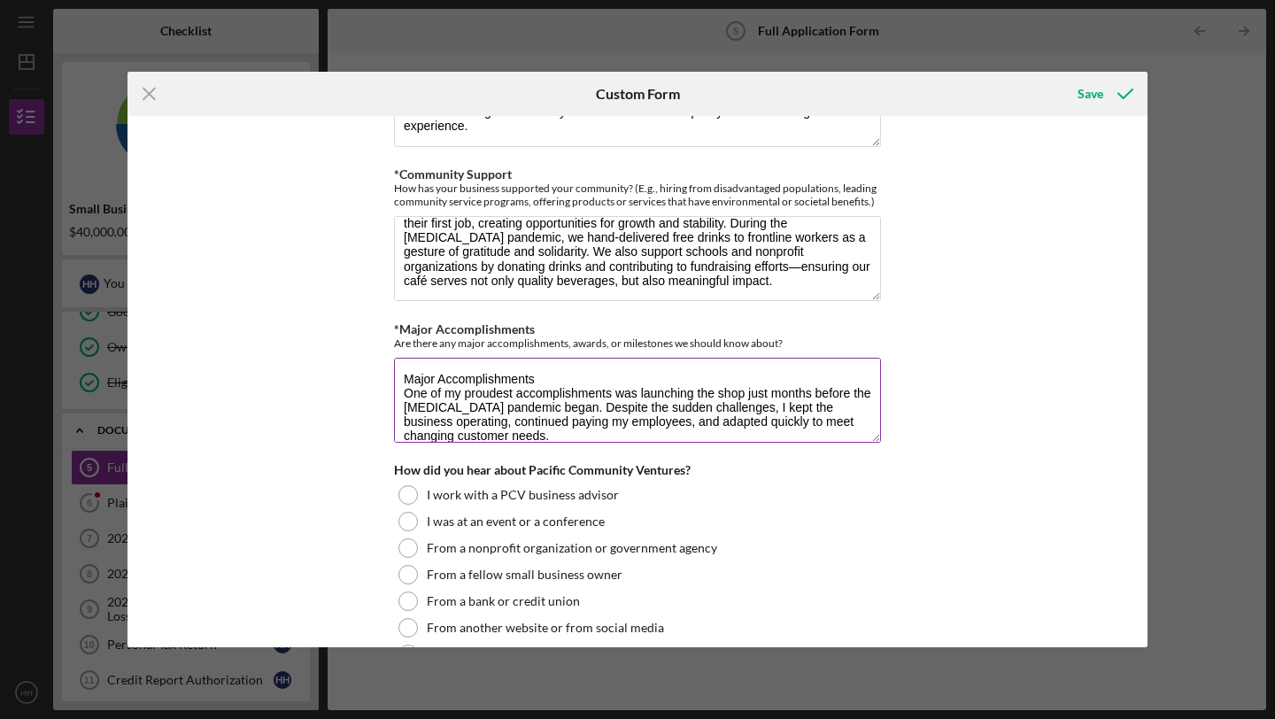
drag, startPoint x: 584, startPoint y: 367, endPoint x: 411, endPoint y: 369, distance: 172.7
click at [411, 368] on textarea "Major Accomplishments One of my proudest accomplishments was launching the shop…" at bounding box center [637, 400] width 487 height 85
click at [538, 373] on textarea "Major Accomplishments One of my proudest accomplishments was launching the shop…" at bounding box center [637, 400] width 487 height 85
drag, startPoint x: 538, startPoint y: 373, endPoint x: 410, endPoint y: 371, distance: 128.4
click at [410, 371] on textarea "Major Accomplishments One of my proudest accomplishments was launching the shop…" at bounding box center [637, 400] width 487 height 85
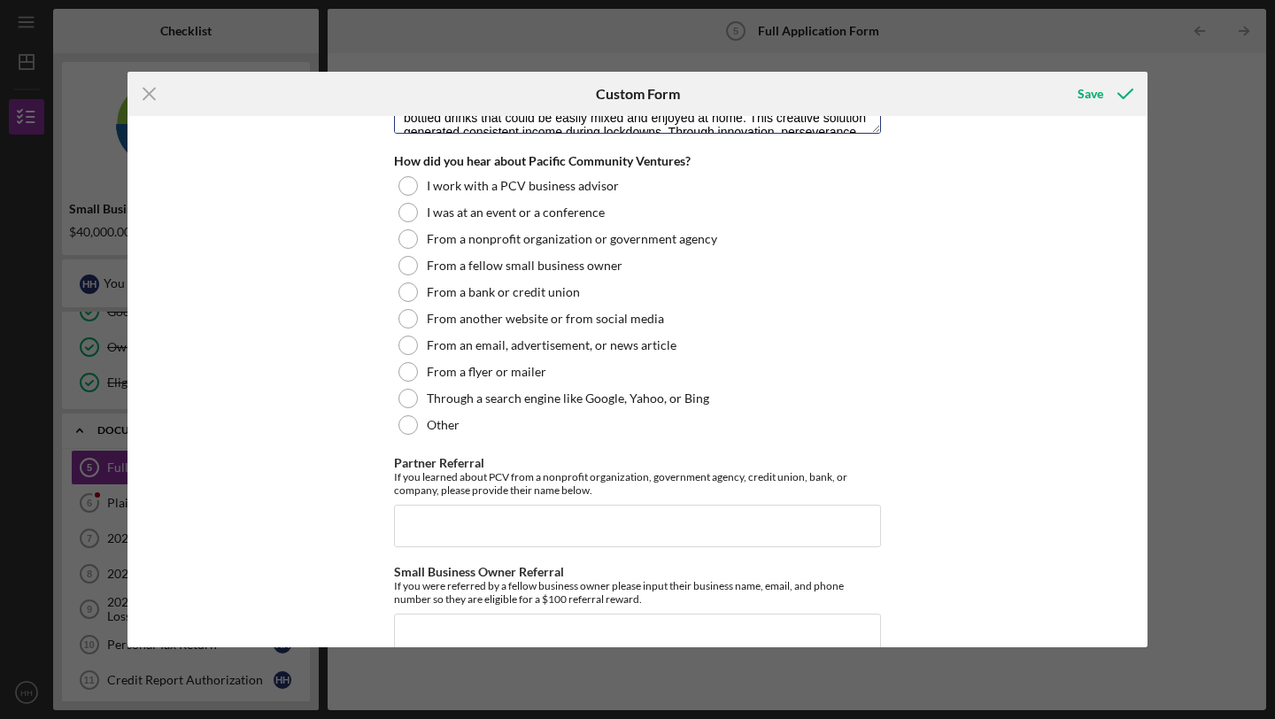
scroll to position [2014, 0]
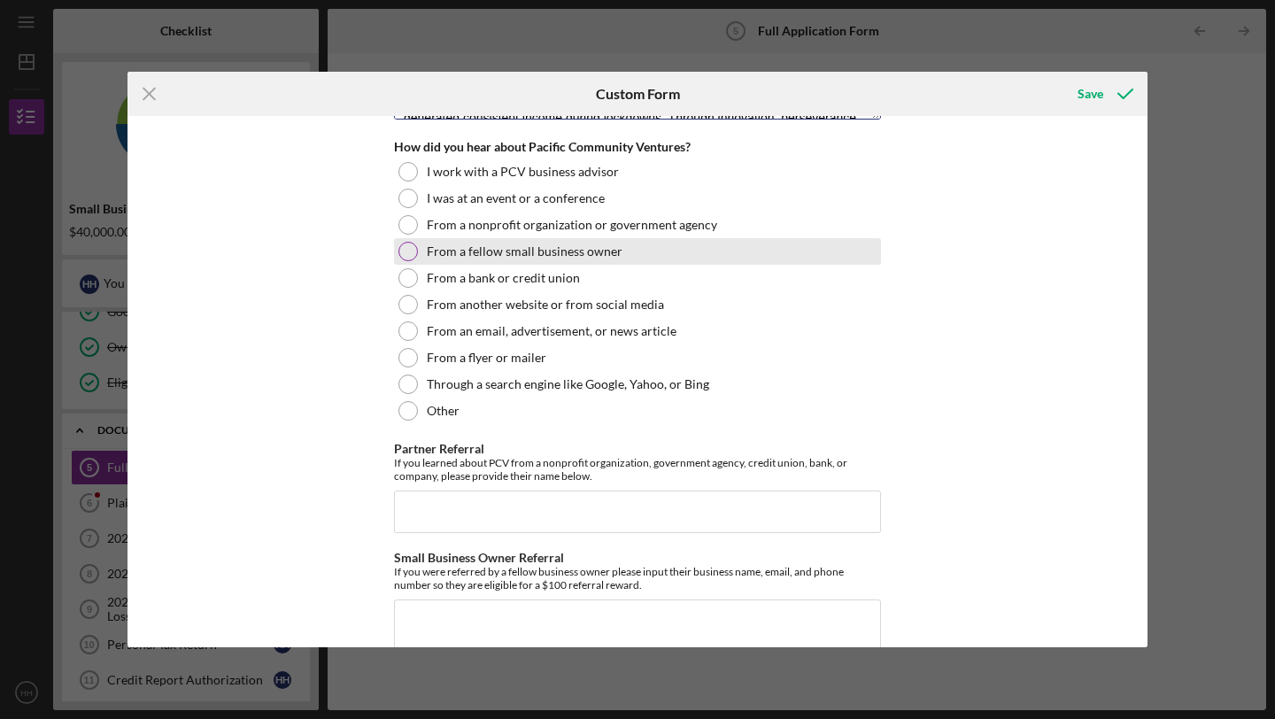
type textarea "One of my proudest accomplishments was launching the shop just months before th…"
click at [411, 246] on div at bounding box center [407, 251] width 19 height 19
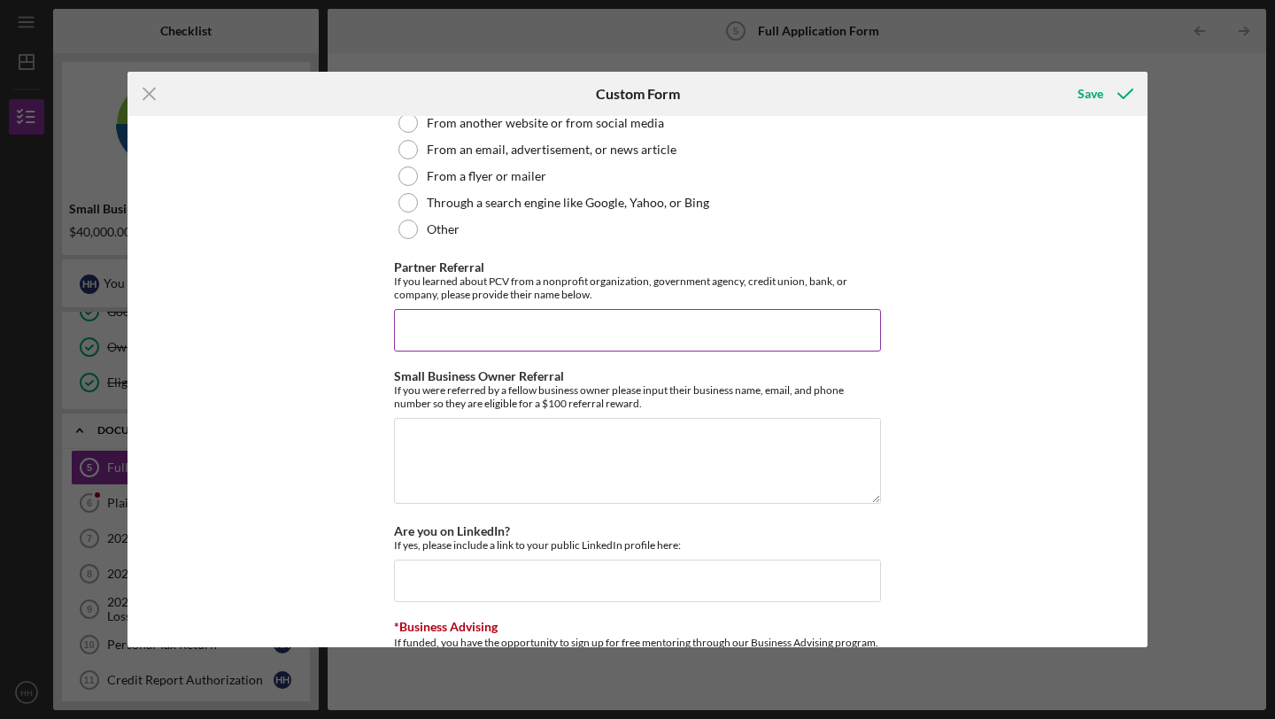
scroll to position [2207, 0]
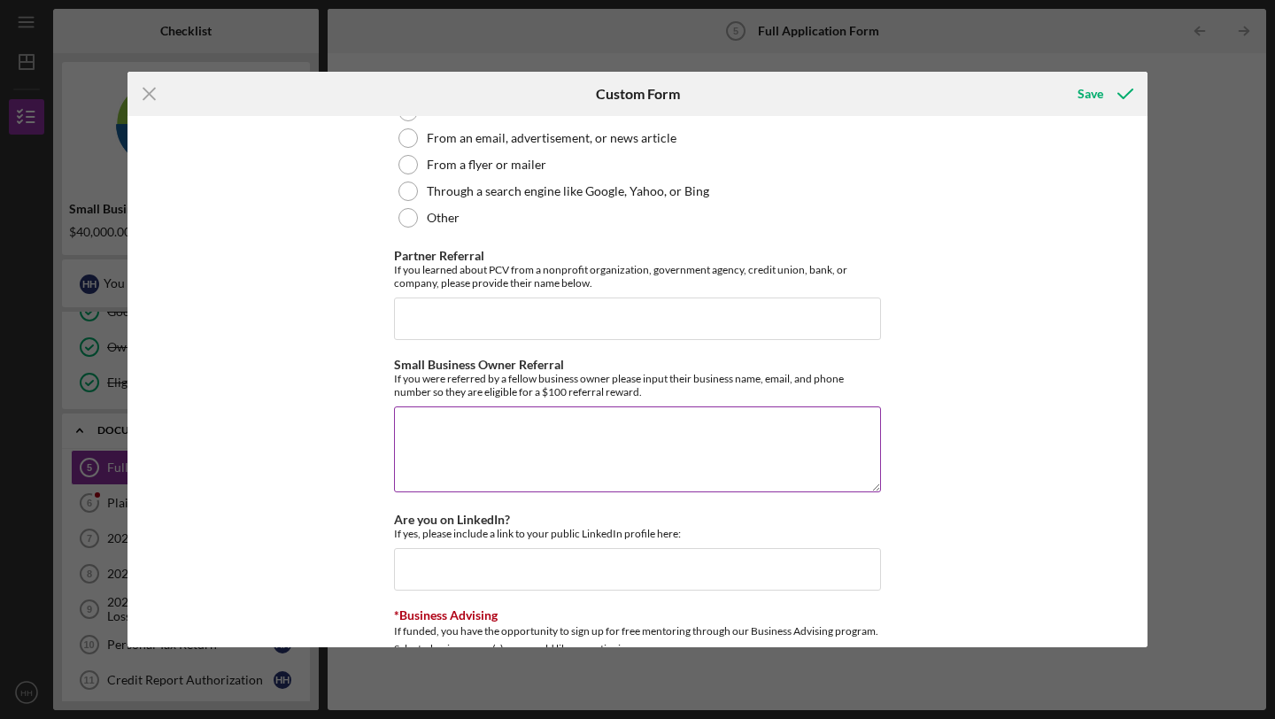
click at [426, 421] on textarea "Small Business Owner Referral" at bounding box center [637, 448] width 487 height 85
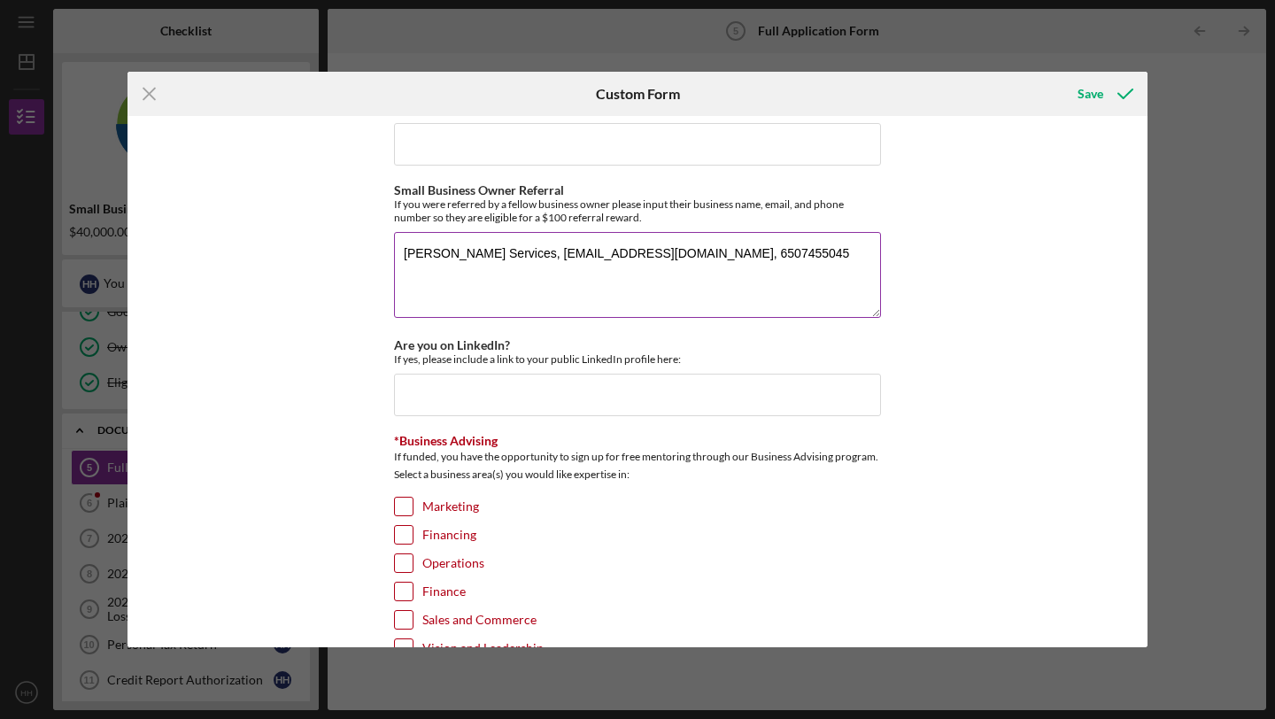
scroll to position [2384, 0]
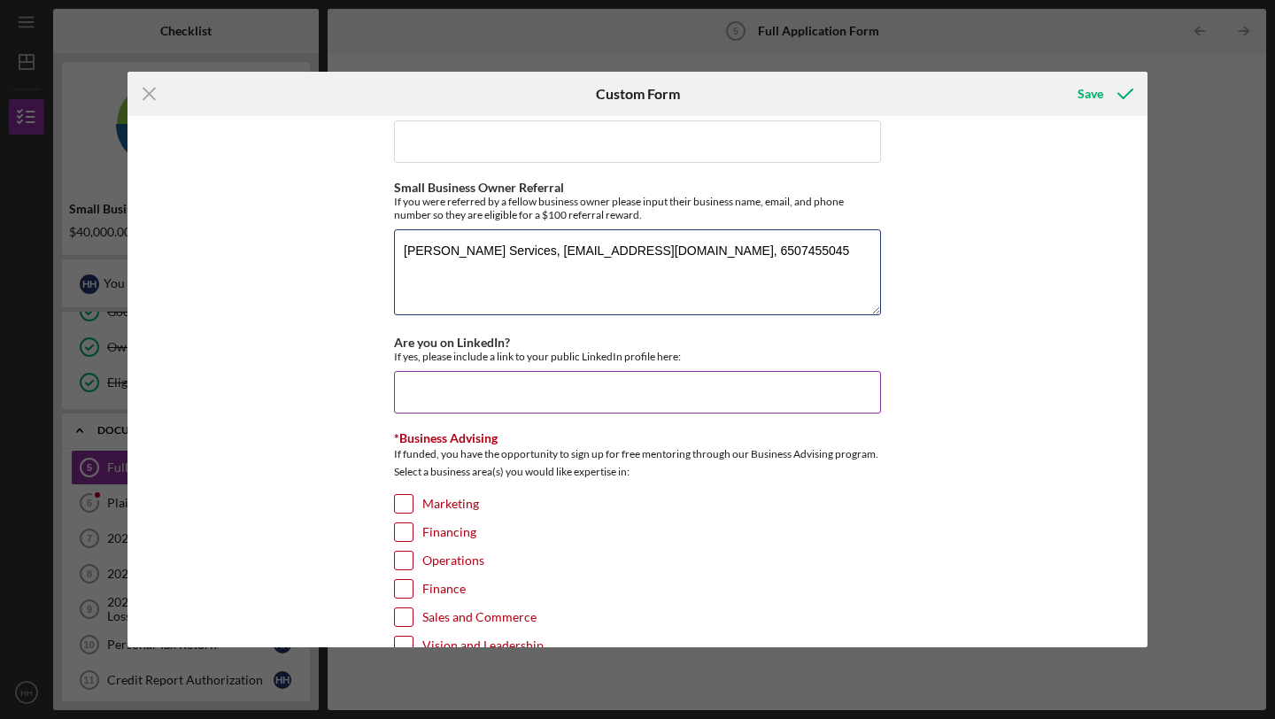
type textarea "Lee Services, leeservices167@gmail.com, 6507455045"
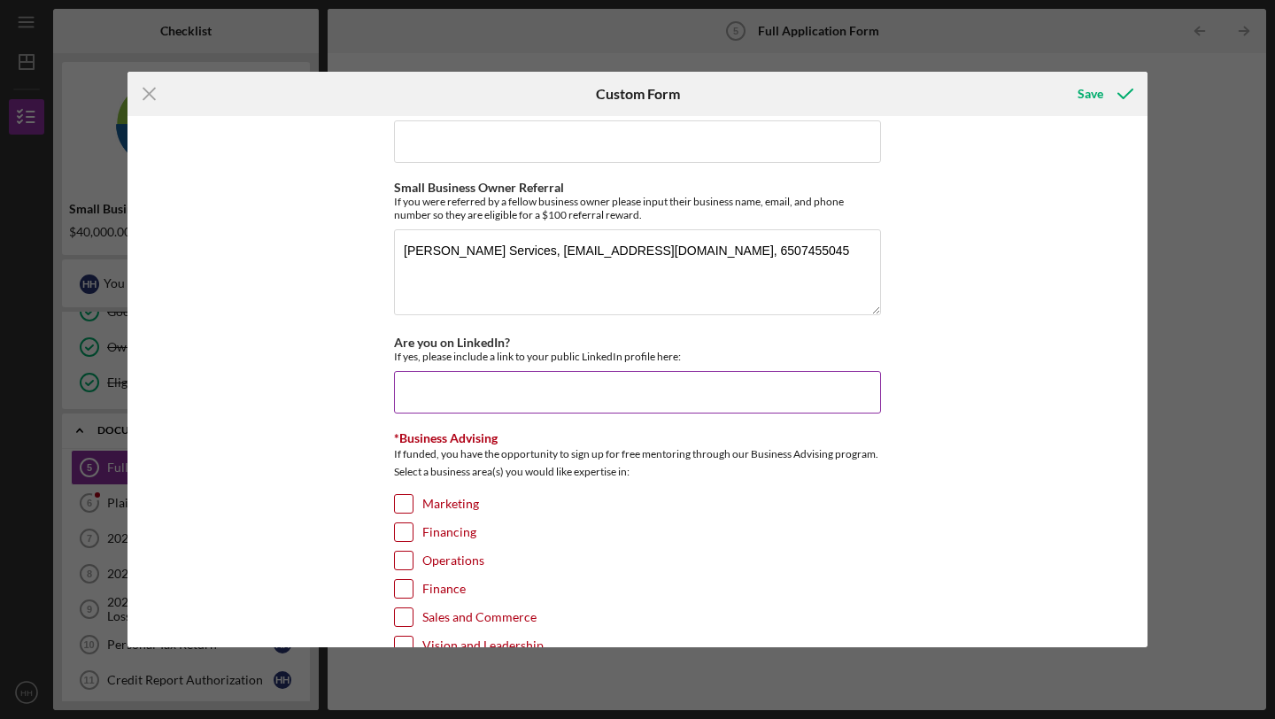
click at [419, 382] on input "Are you on LinkedIn?" at bounding box center [637, 392] width 487 height 43
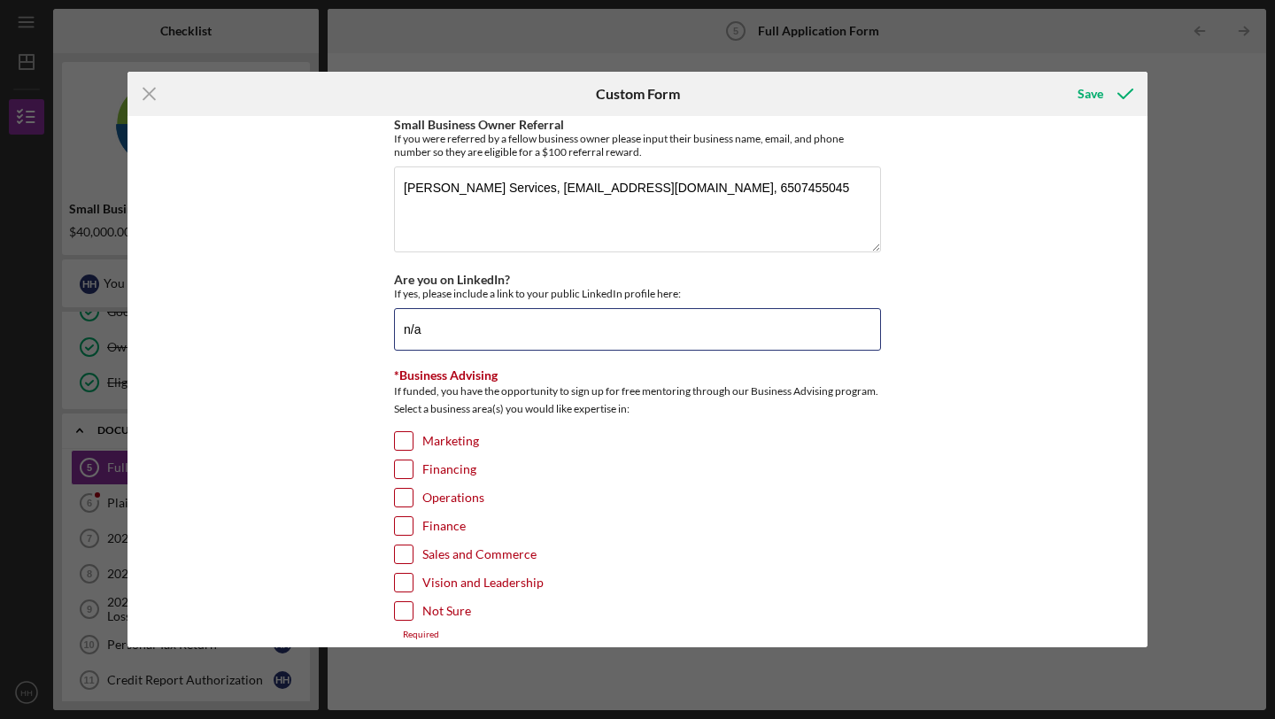
scroll to position [2460, 0]
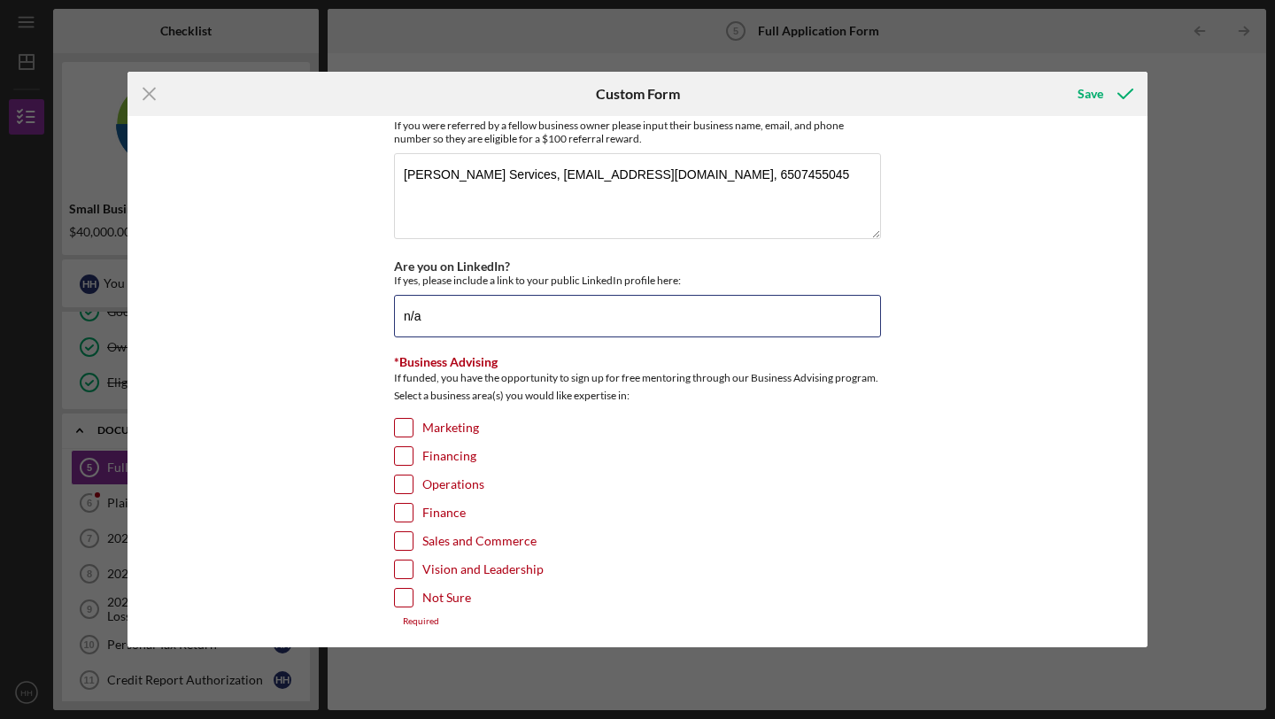
type input "n/a"
click at [400, 420] on input "Marketing" at bounding box center [404, 428] width 18 height 18
checkbox input "true"
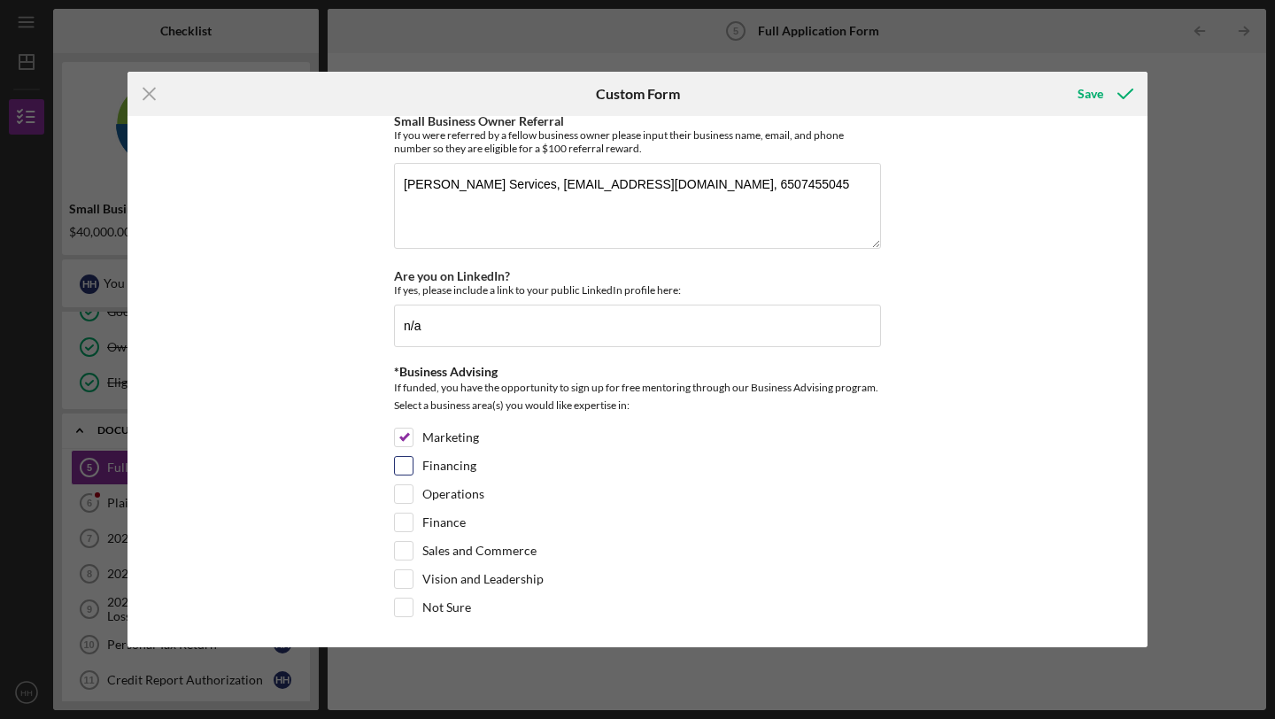
scroll to position [2450, 0]
click at [402, 462] on input "Financing" at bounding box center [404, 466] width 18 height 18
checkbox input "true"
click at [401, 490] on input "Operations" at bounding box center [404, 494] width 18 height 18
checkbox input "true"
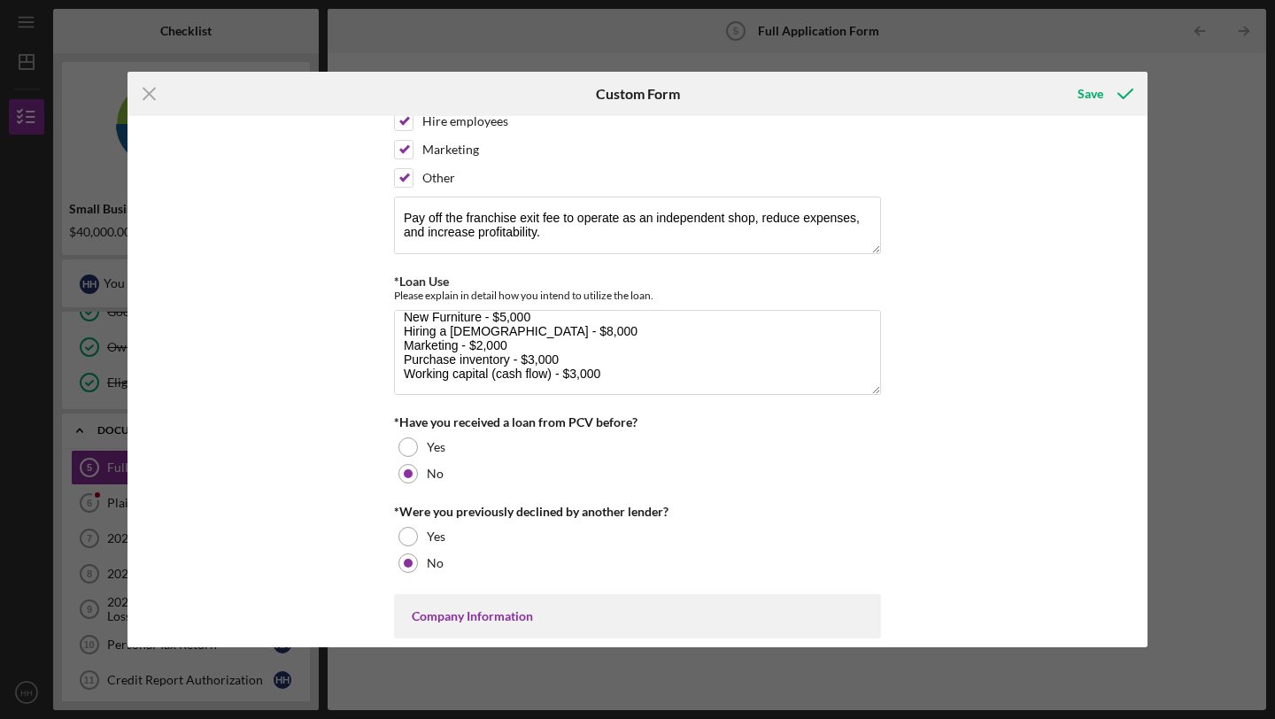
scroll to position [0, 0]
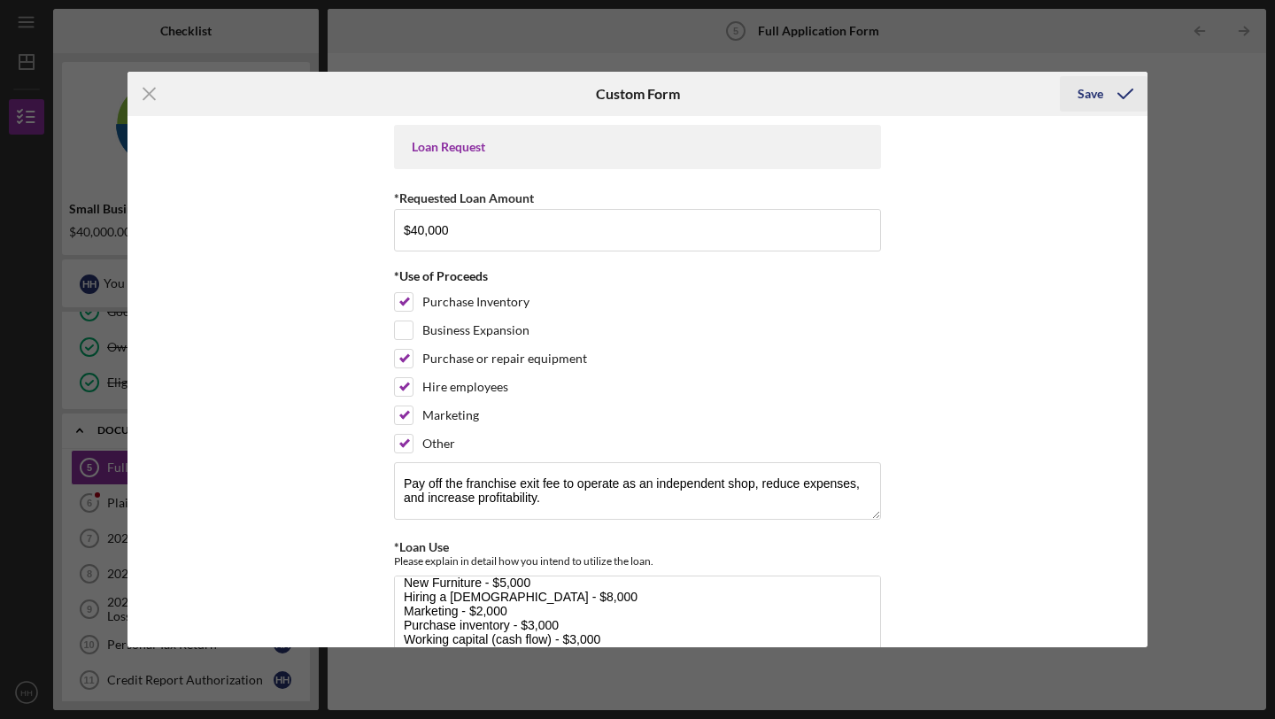
click at [1104, 93] on icon "submit" at bounding box center [1125, 94] width 44 height 44
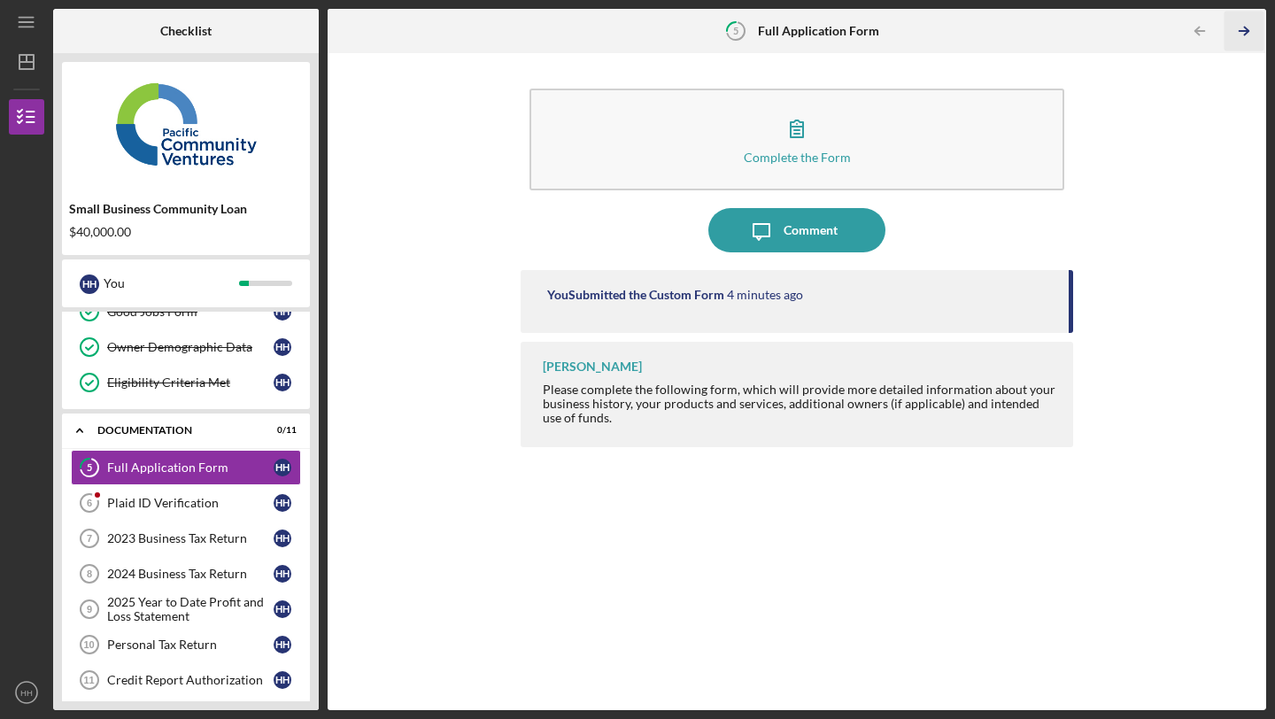
click at [1241, 33] on icon "Icon/Table Pagination Arrow" at bounding box center [1244, 32] width 40 height 40
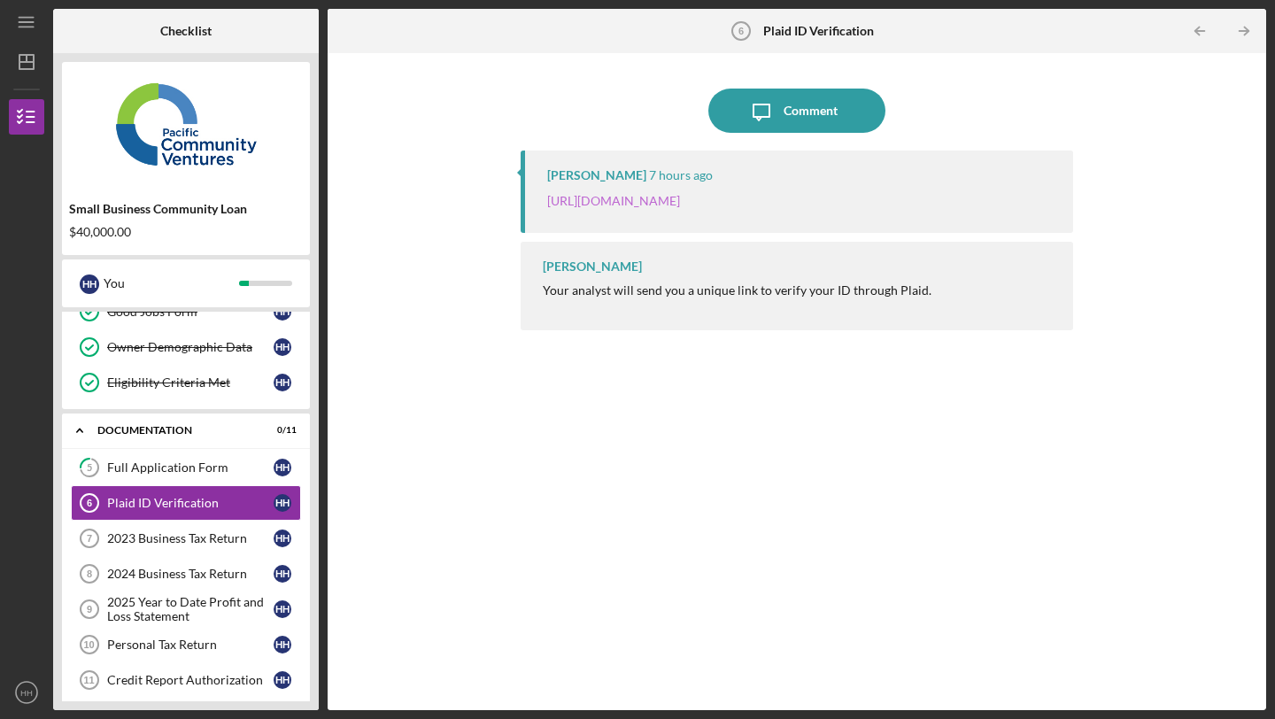
click at [680, 197] on link "[URL][DOMAIN_NAME]" at bounding box center [613, 200] width 133 height 15
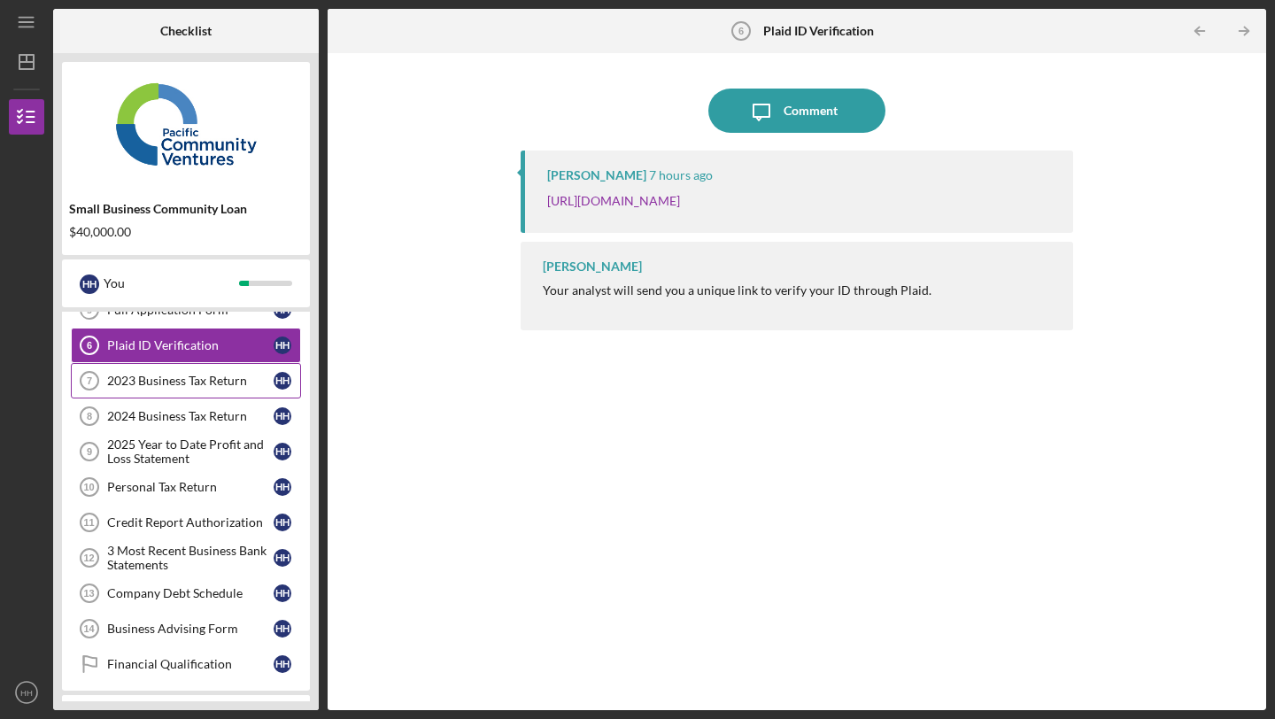
scroll to position [97, 0]
